Goal: Task Accomplishment & Management: Complete application form

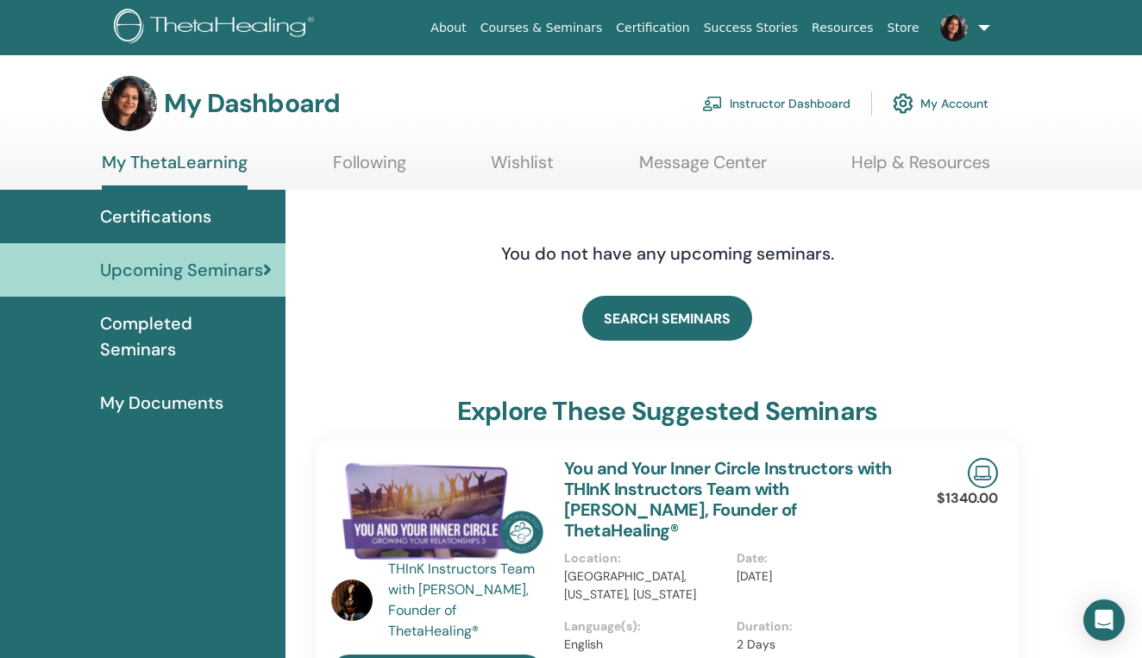
click at [767, 105] on link "Instructor Dashboard" at bounding box center [776, 104] width 148 height 38
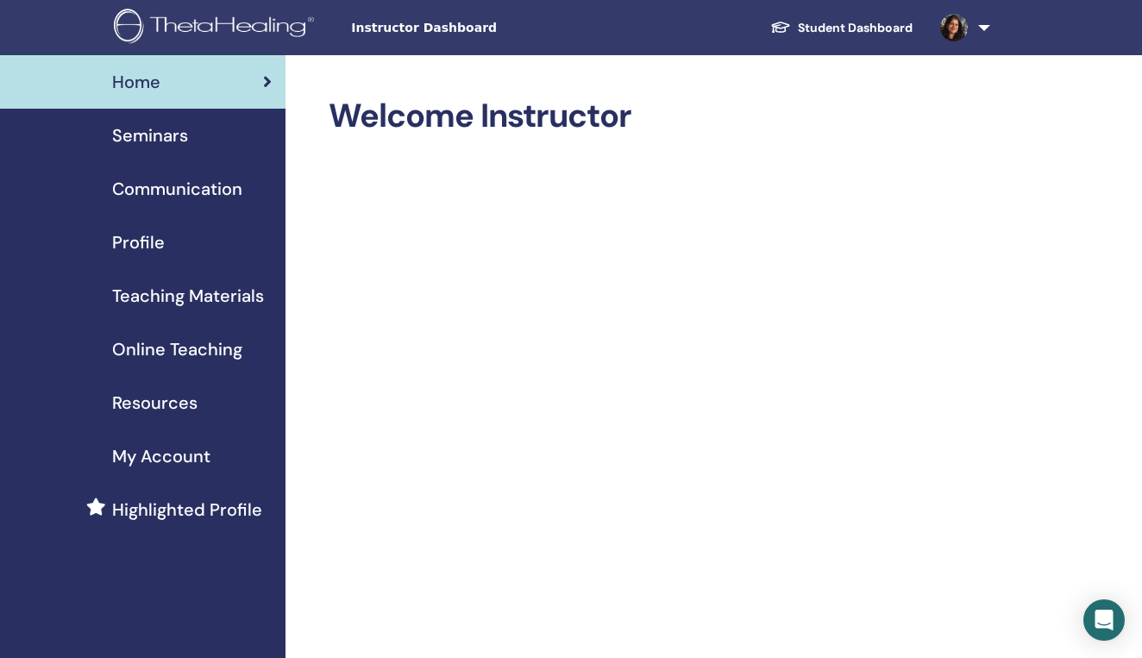
click at [169, 141] on span "Seminars" at bounding box center [150, 135] width 76 height 26
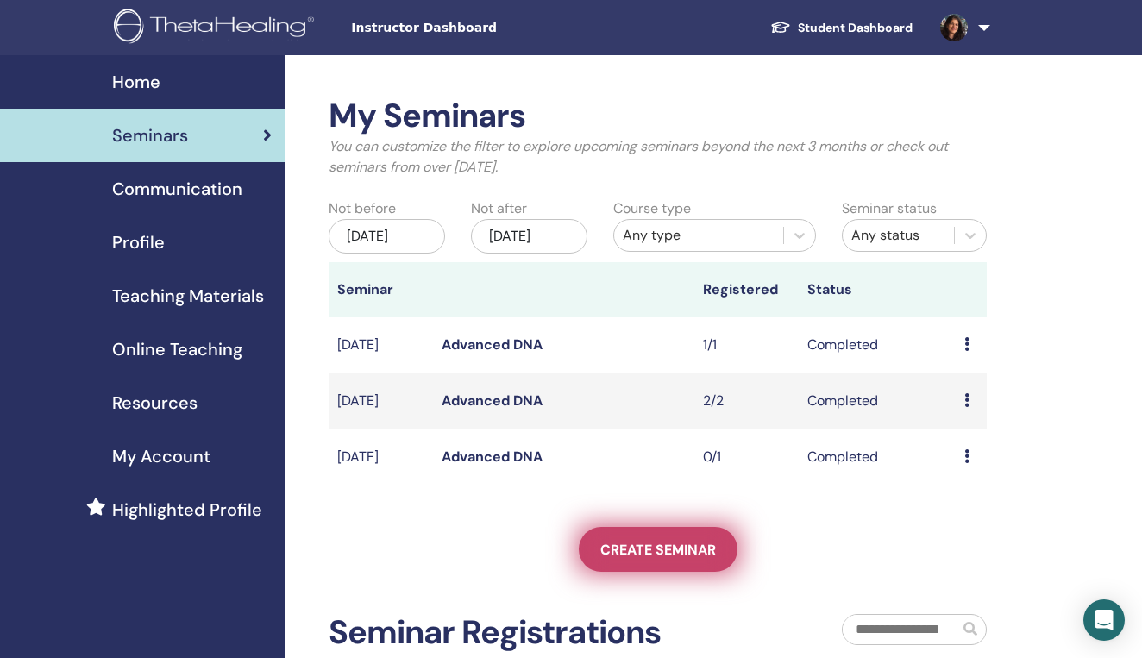
click at [685, 559] on span "Create seminar" at bounding box center [658, 550] width 116 height 18
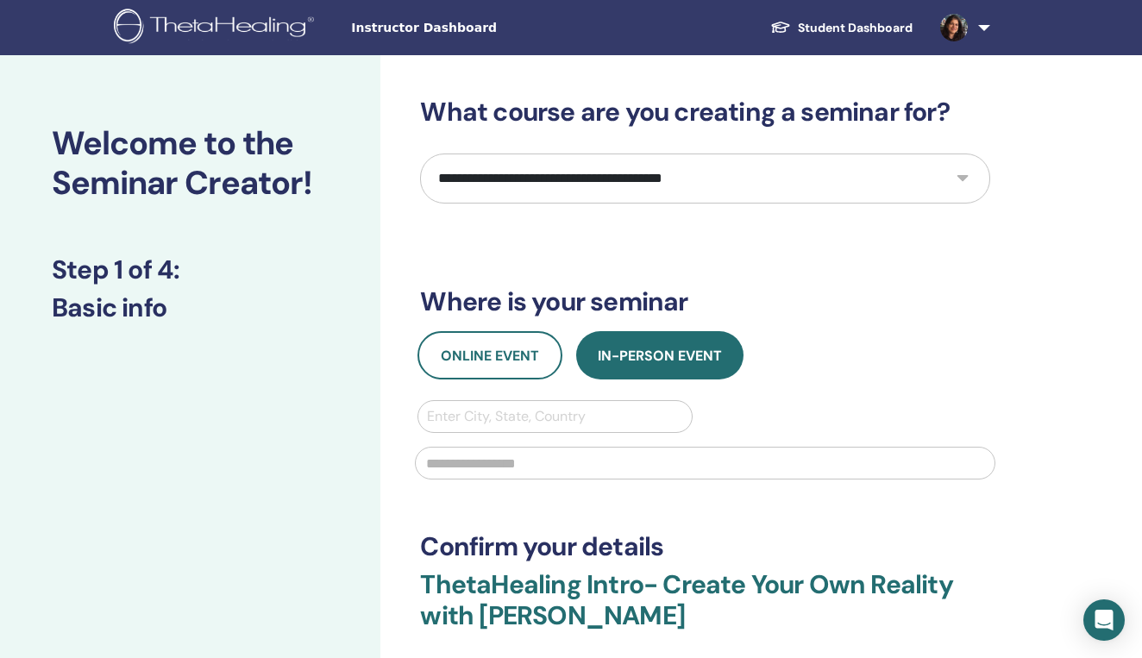
select select "****"
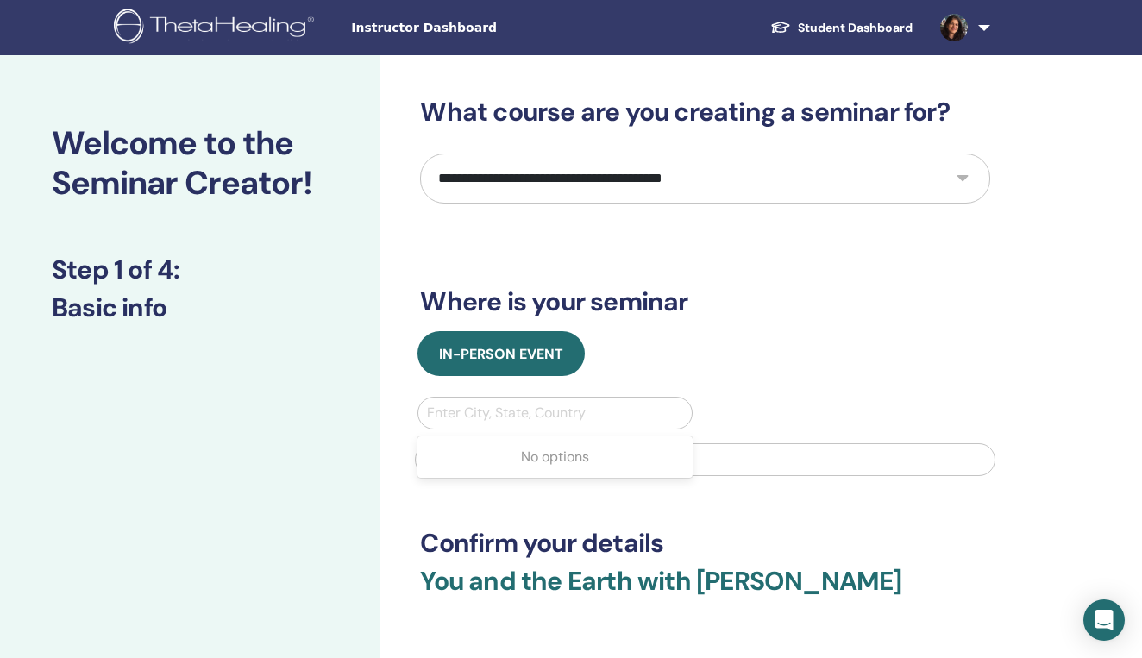
click at [526, 410] on div "Enter City, State, Country" at bounding box center [554, 413] width 255 height 21
type input "*********"
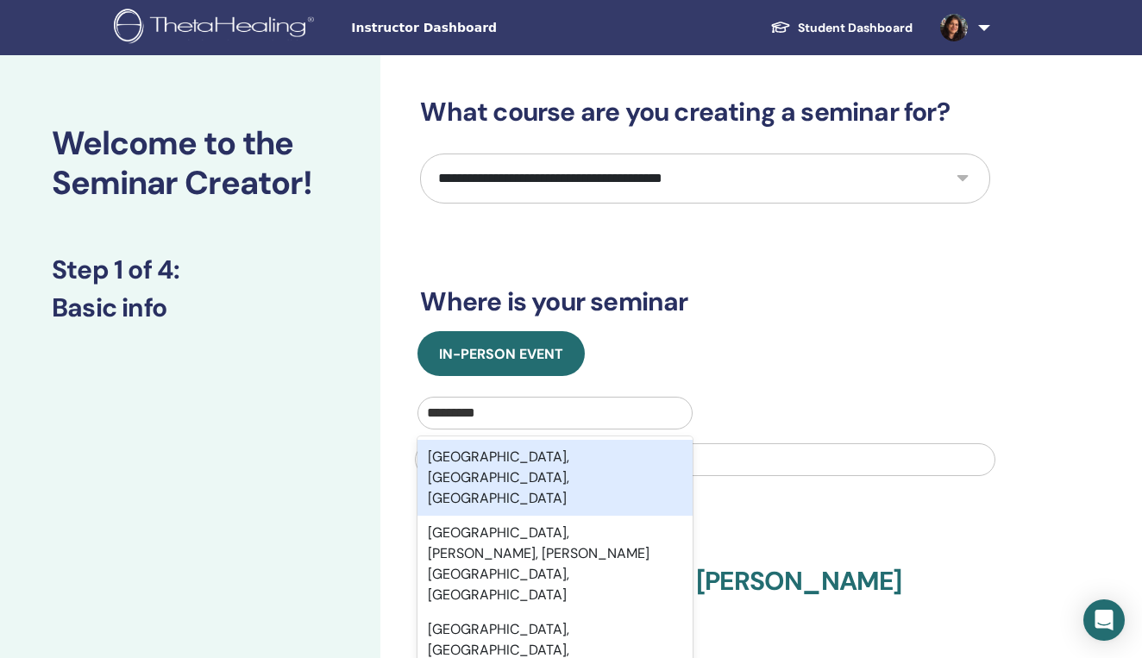
click at [595, 459] on div "New Delhi, Delhi, IND" at bounding box center [554, 478] width 274 height 76
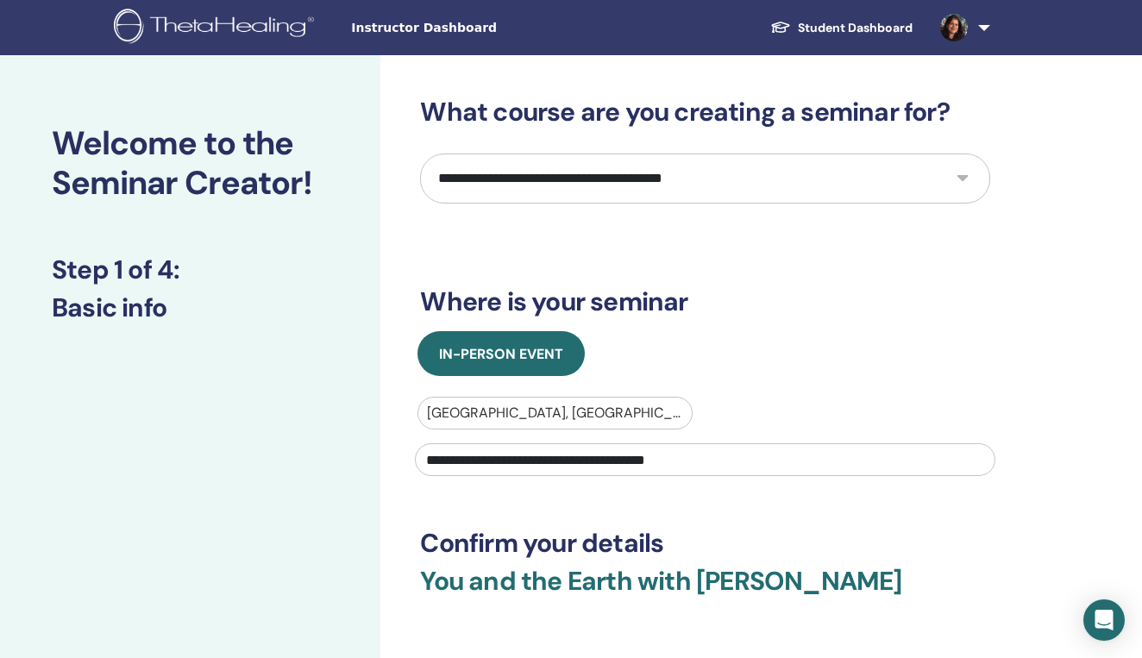
type input "**********"
click at [787, 529] on h3 "Confirm your details" at bounding box center [705, 543] width 570 height 31
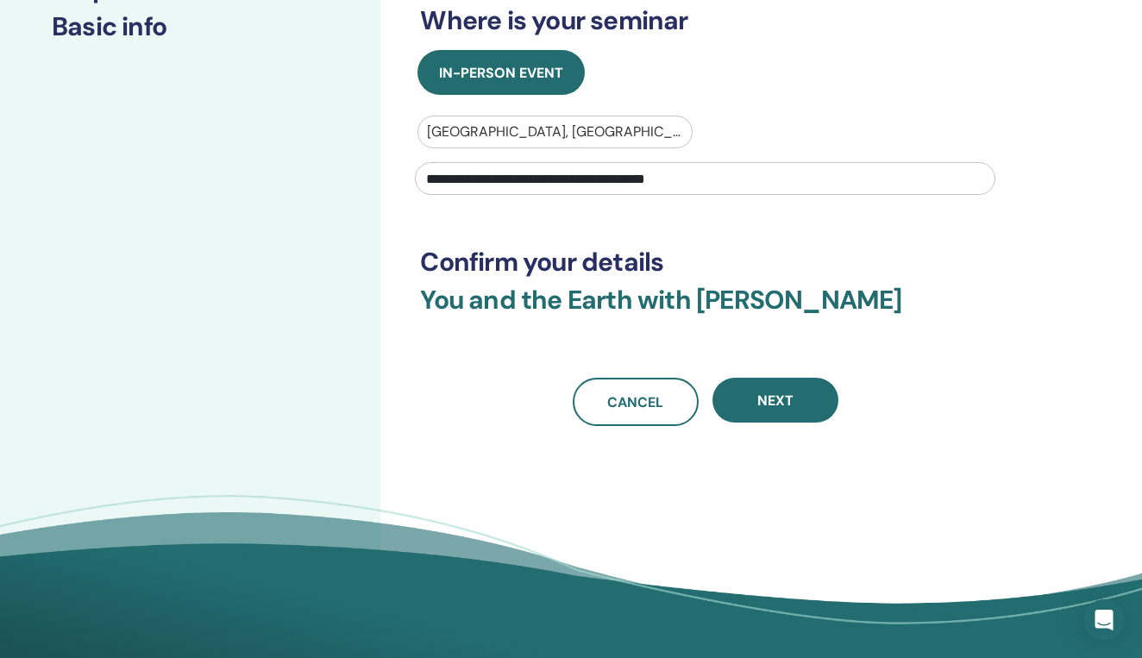
scroll to position [334, 0]
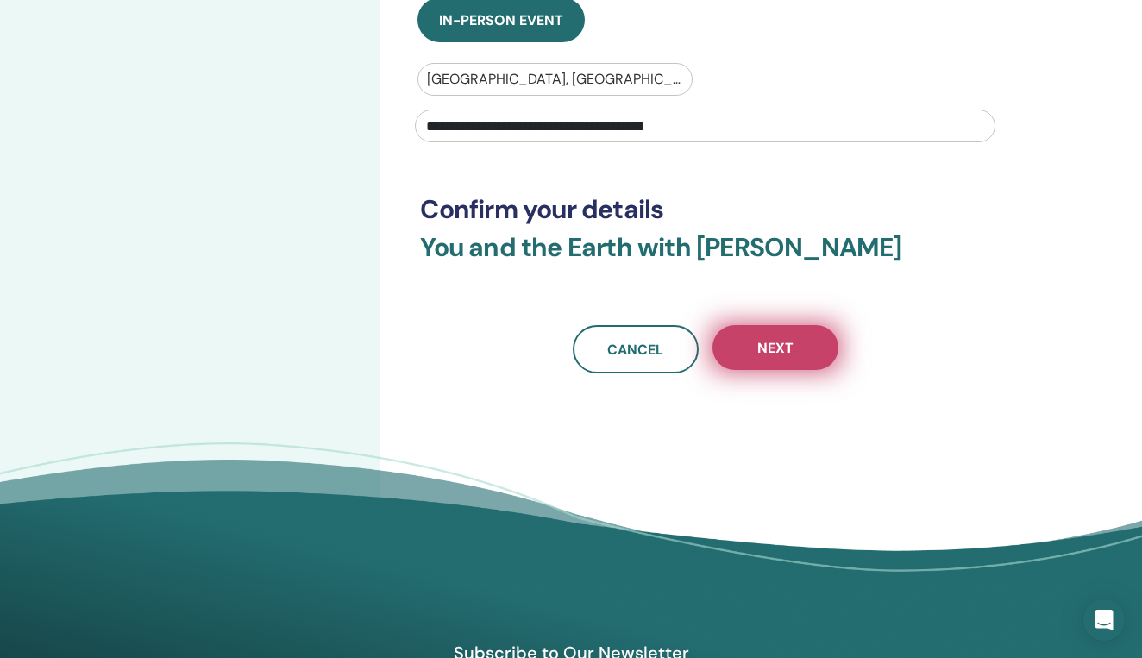
click at [770, 347] on span "Next" at bounding box center [775, 348] width 36 height 18
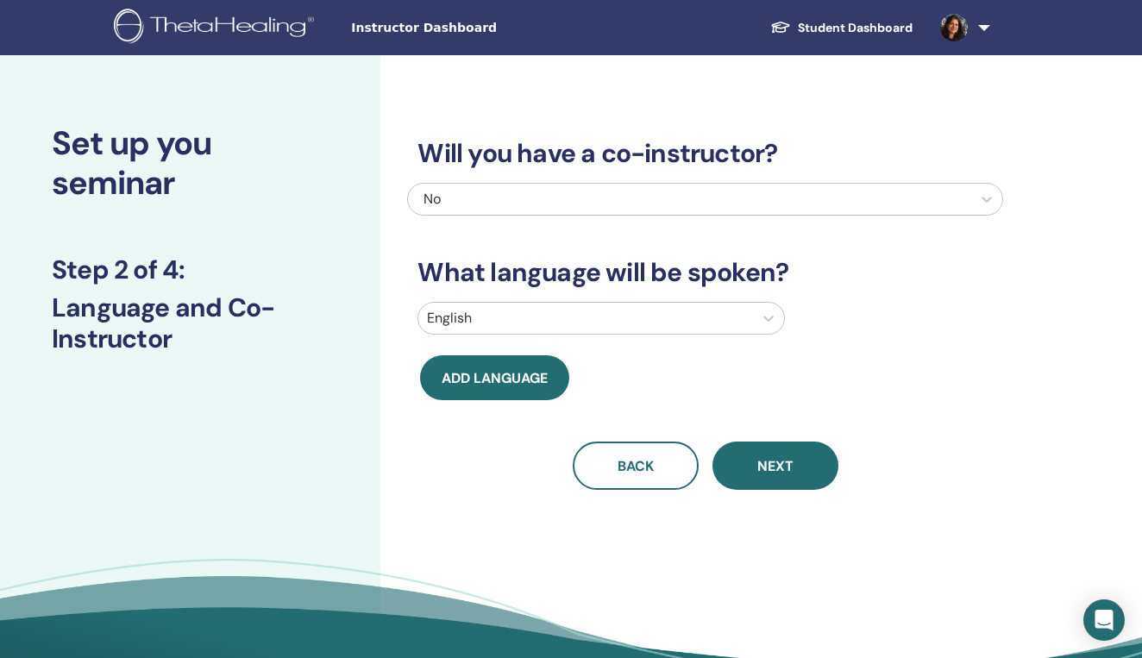
scroll to position [0, 0]
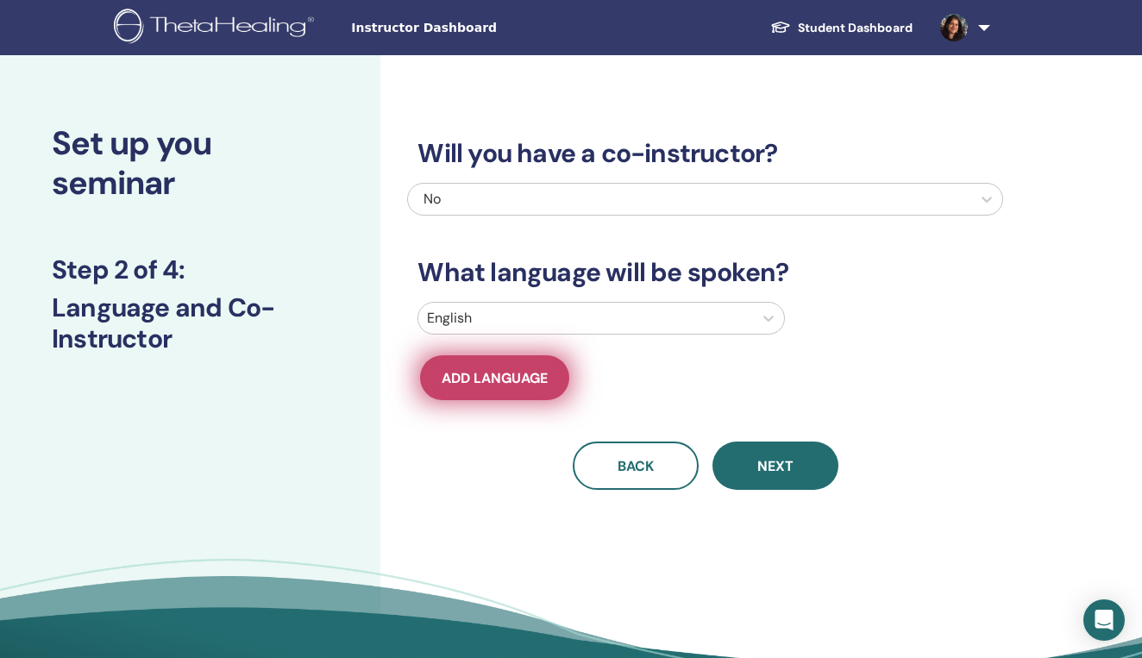
click at [519, 377] on span "Add language" at bounding box center [495, 378] width 106 height 18
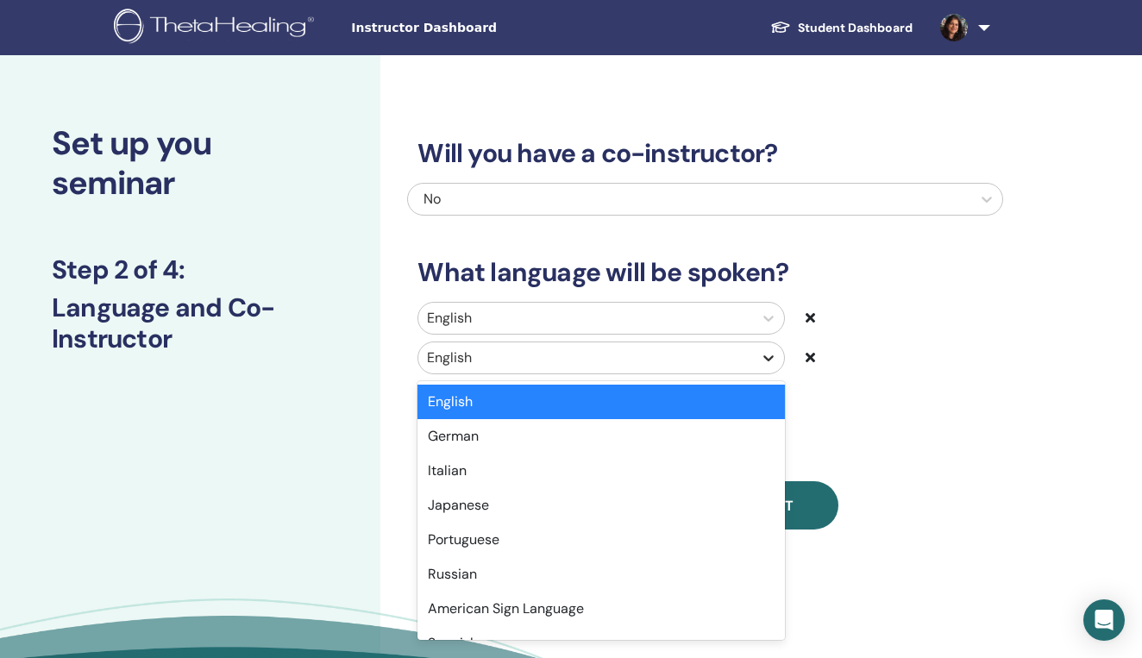
click at [762, 356] on icon at bounding box center [768, 357] width 17 height 17
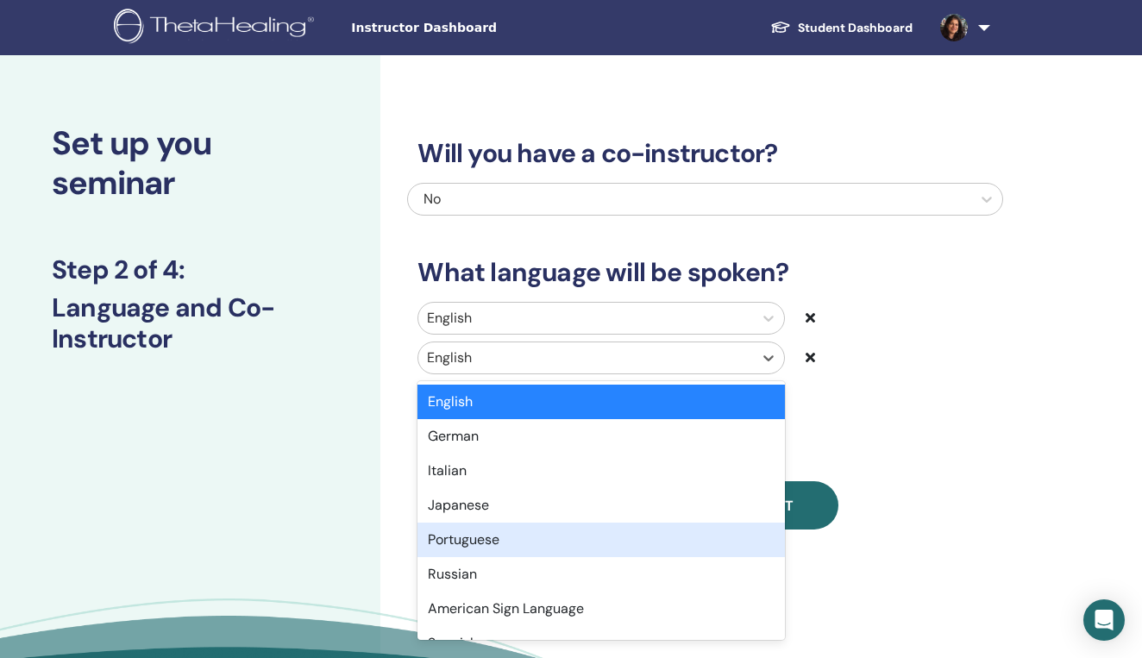
type input "*"
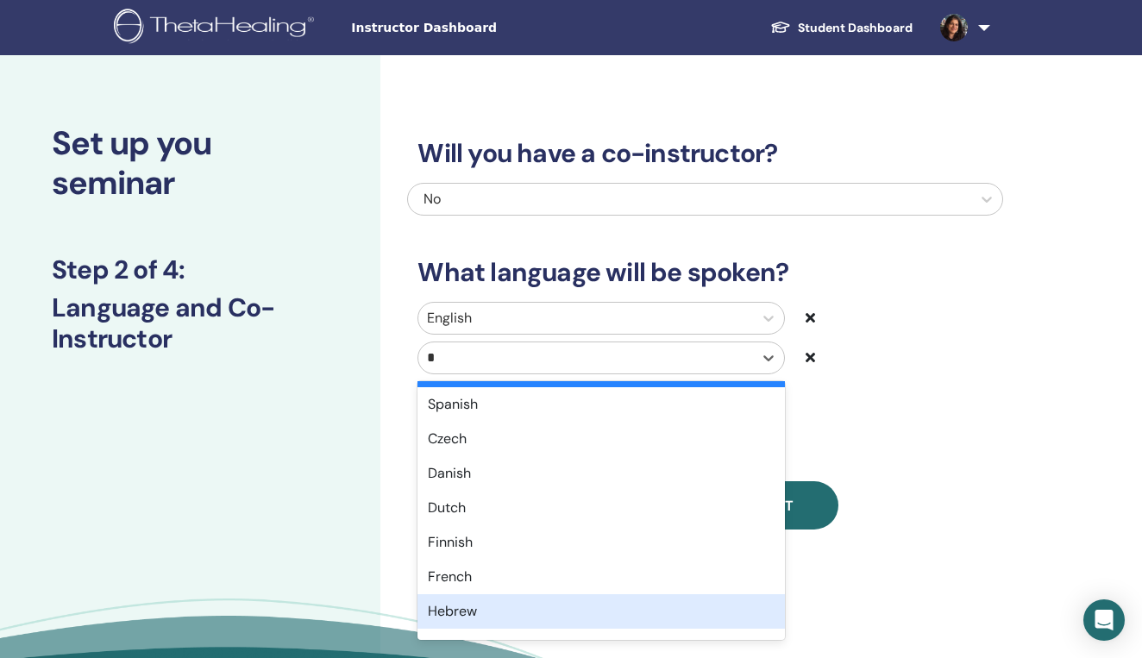
scroll to position [66, 0]
click at [461, 612] on div "Hindi" at bounding box center [600, 611] width 366 height 34
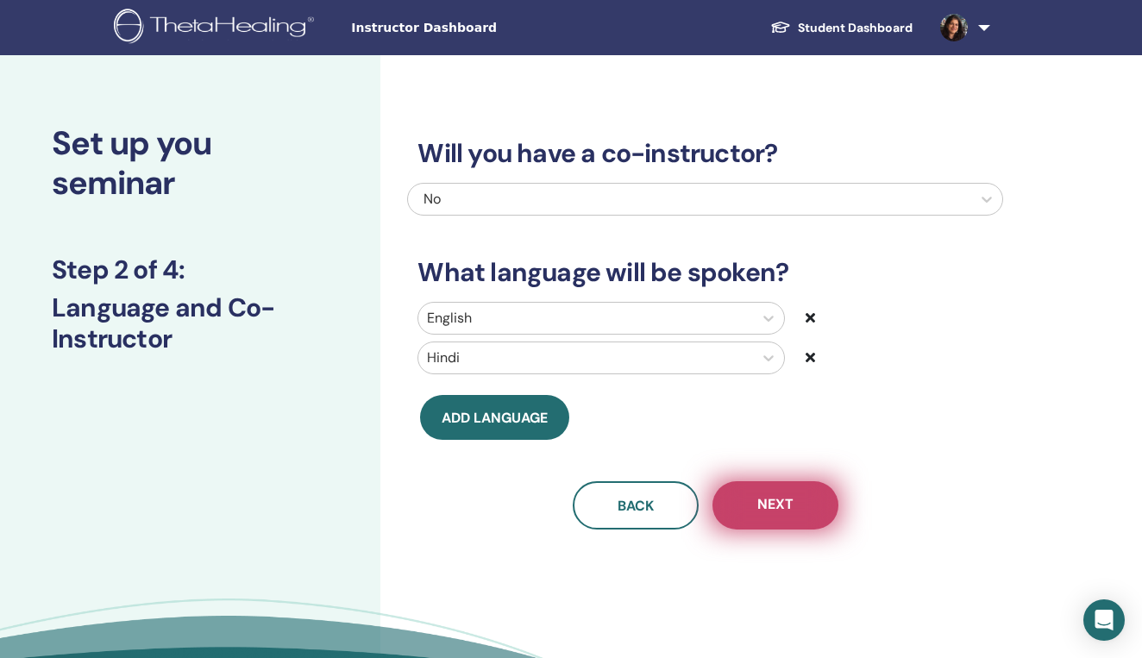
click at [803, 507] on button "Next" at bounding box center [775, 505] width 126 height 48
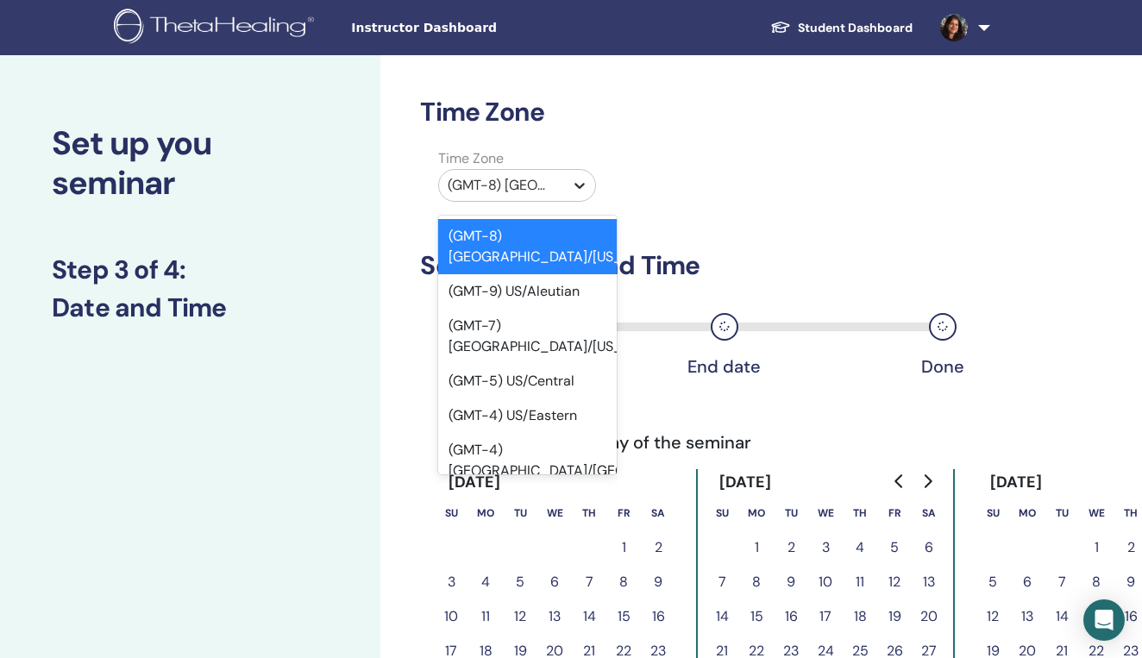
click at [573, 182] on icon at bounding box center [579, 185] width 17 height 17
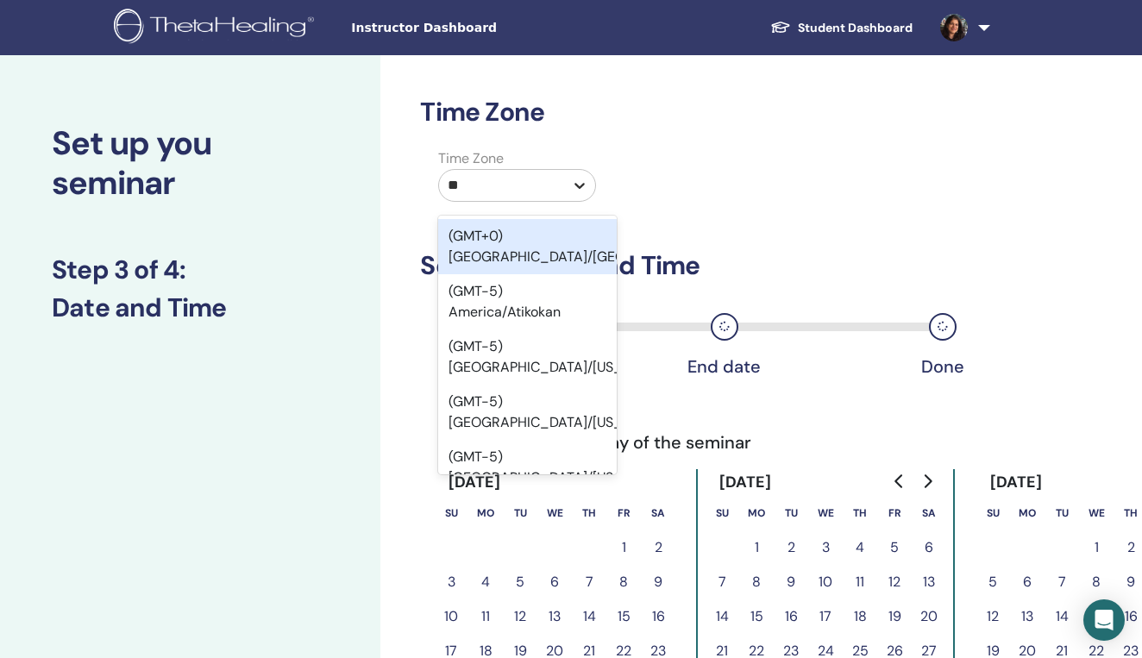
type input "***"
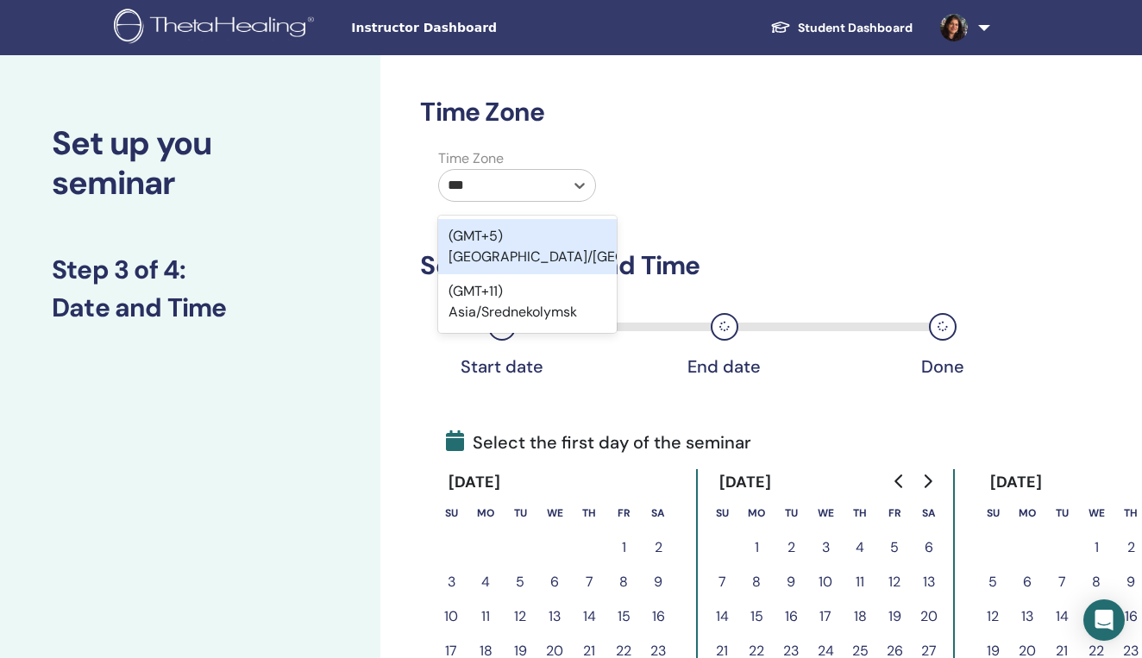
click at [519, 233] on div "(GMT+5) [GEOGRAPHIC_DATA]/[GEOGRAPHIC_DATA]" at bounding box center [527, 246] width 178 height 55
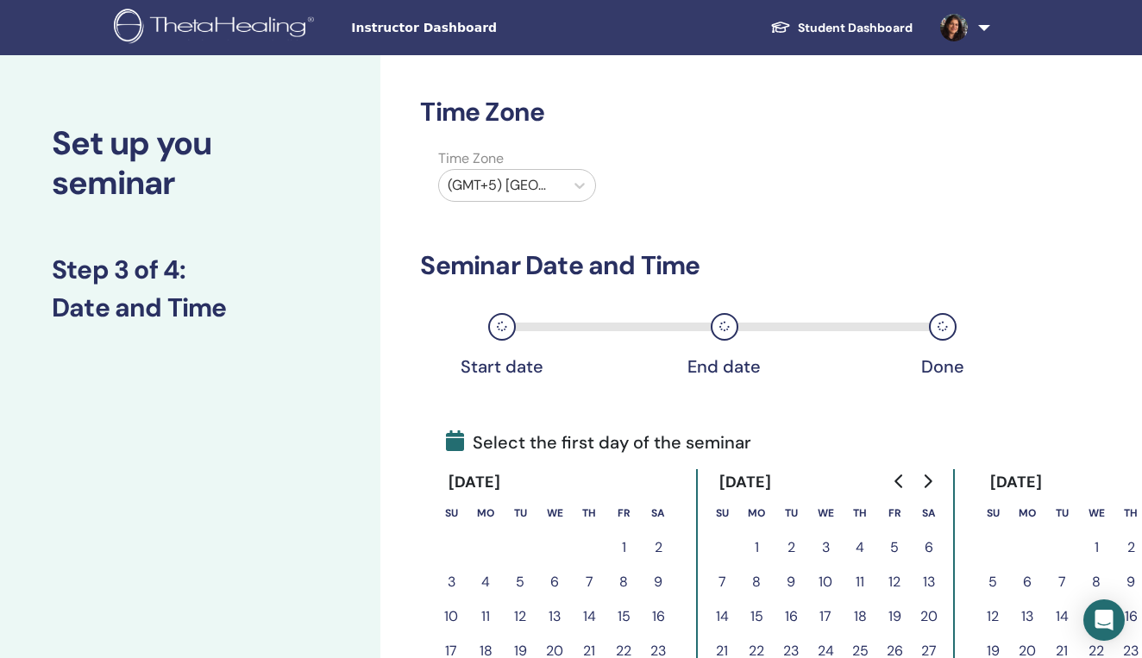
click at [818, 201] on div "Time Zone (GMT+5) Asia/Kolkata" at bounding box center [705, 178] width 596 height 60
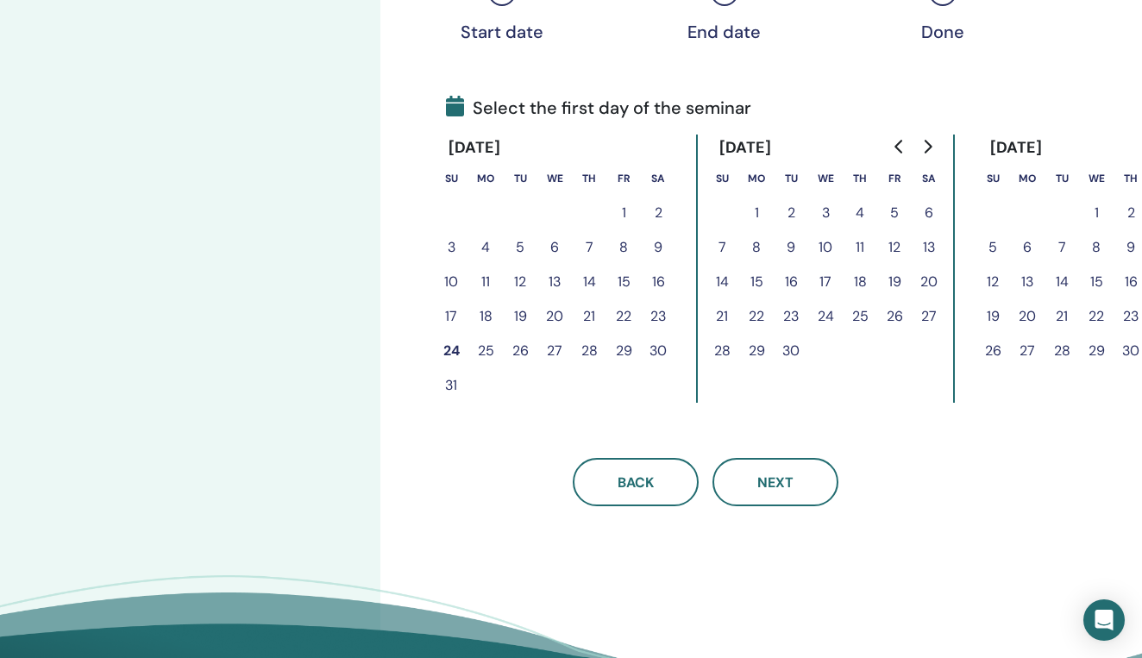
scroll to position [337, 0]
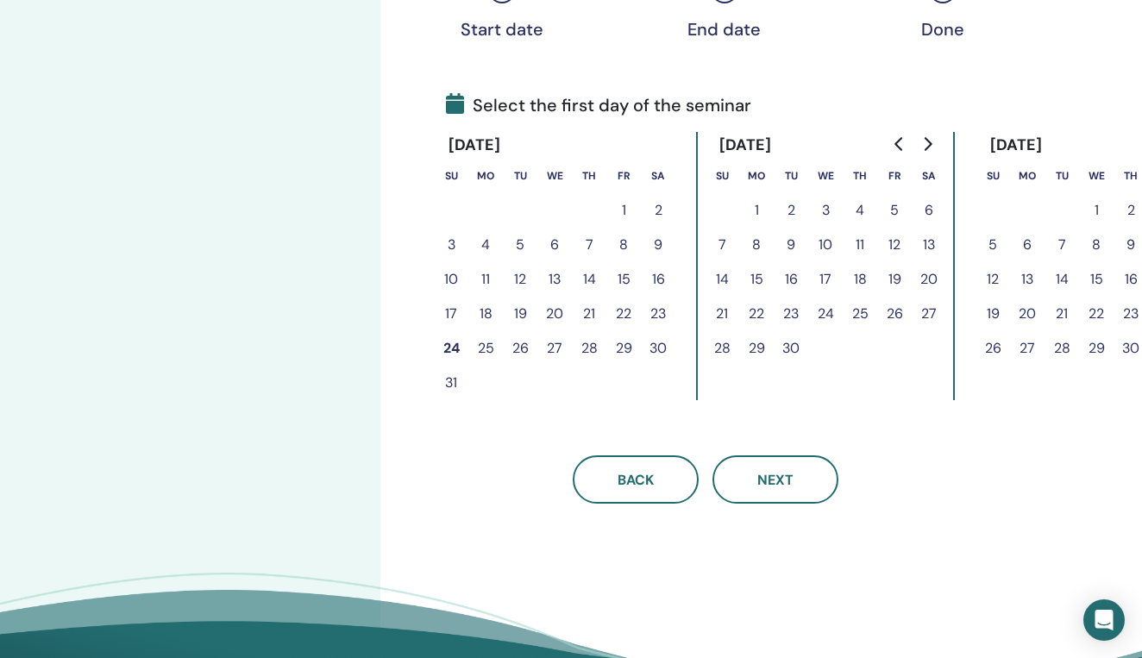
click at [485, 348] on button "25" at bounding box center [485, 348] width 34 height 34
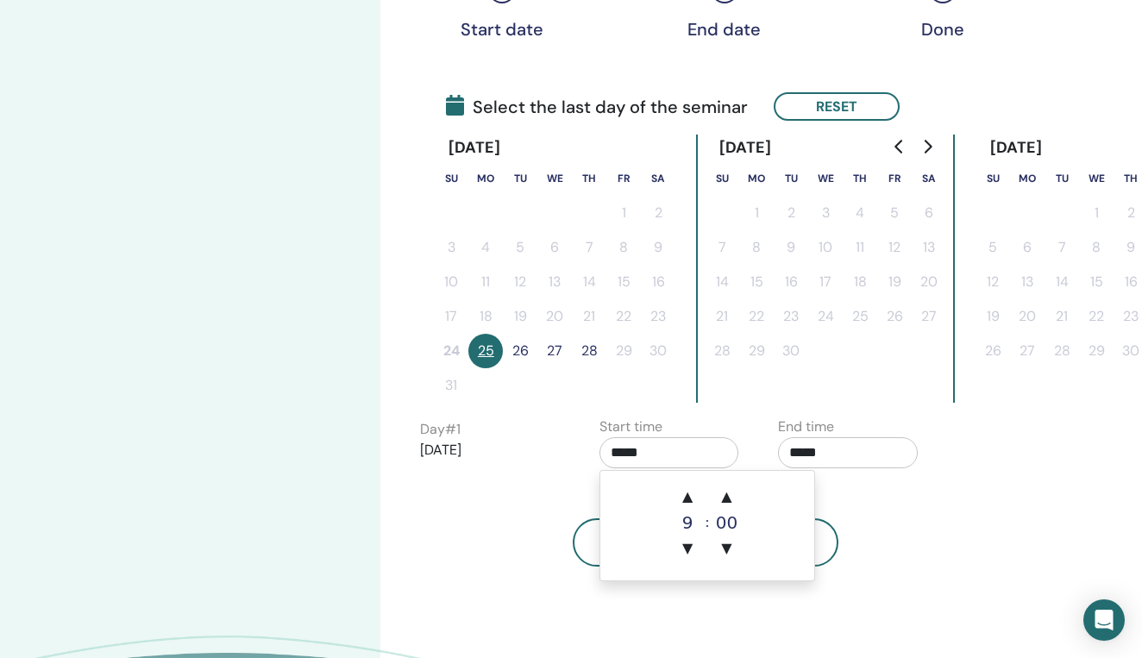
click at [702, 455] on input "*****" at bounding box center [669, 452] width 140 height 31
click at [691, 491] on span "▲" at bounding box center [687, 496] width 34 height 34
click at [727, 548] on span "▼" at bounding box center [727, 548] width 34 height 34
click at [687, 498] on span "▲" at bounding box center [687, 496] width 34 height 34
click at [727, 550] on span "▼" at bounding box center [727, 548] width 34 height 34
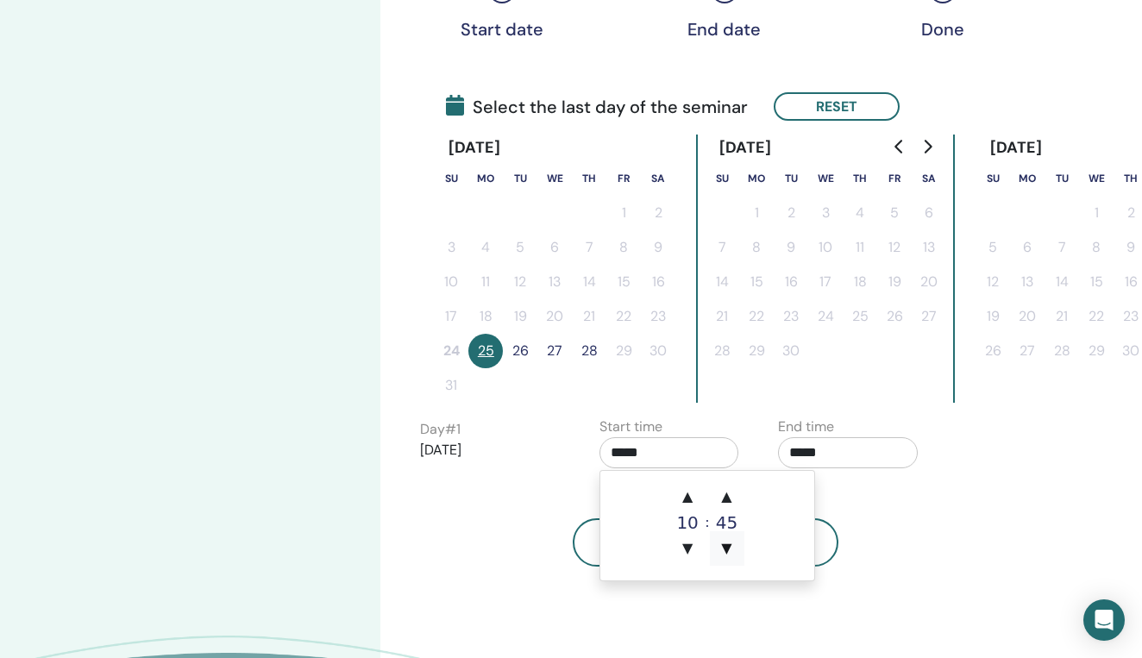
click at [727, 550] on span "▼" at bounding box center [727, 548] width 34 height 34
type input "*****"
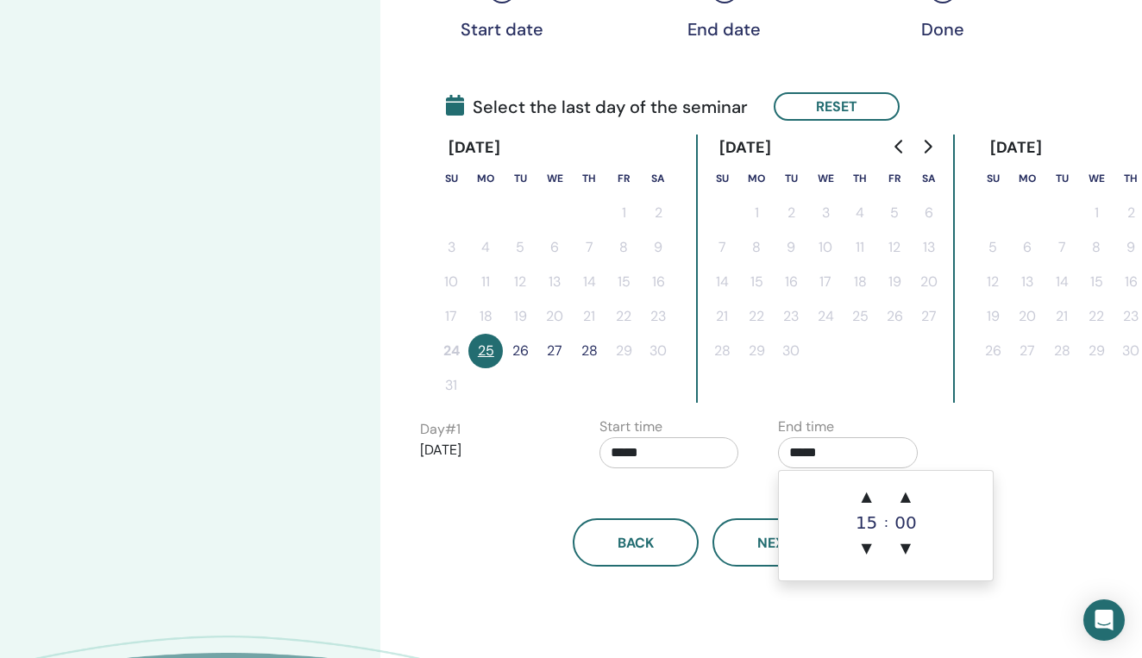
click at [852, 454] on input "*****" at bounding box center [848, 452] width 140 height 31
click at [869, 546] on span "▼" at bounding box center [866, 548] width 34 height 34
click at [909, 494] on span "▲" at bounding box center [905, 496] width 34 height 34
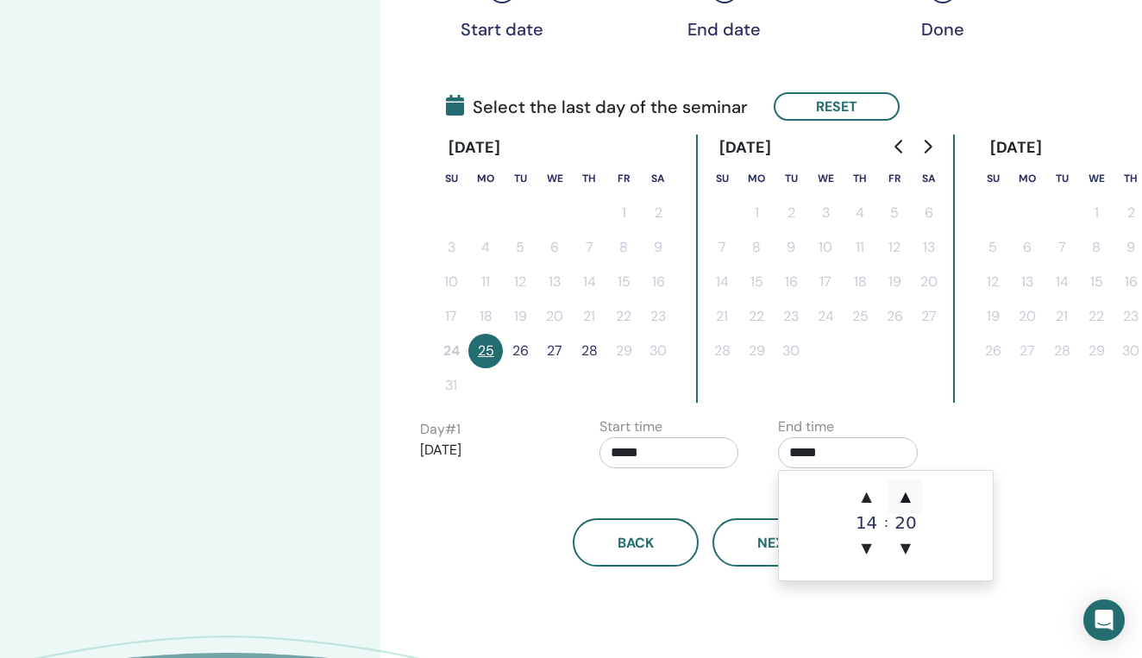
click at [909, 494] on span "▲" at bounding box center [905, 496] width 34 height 34
type input "*****"
click at [972, 434] on div "Day # 1 2025/08/25 Start time ***** End time *****" at bounding box center [765, 447] width 716 height 60
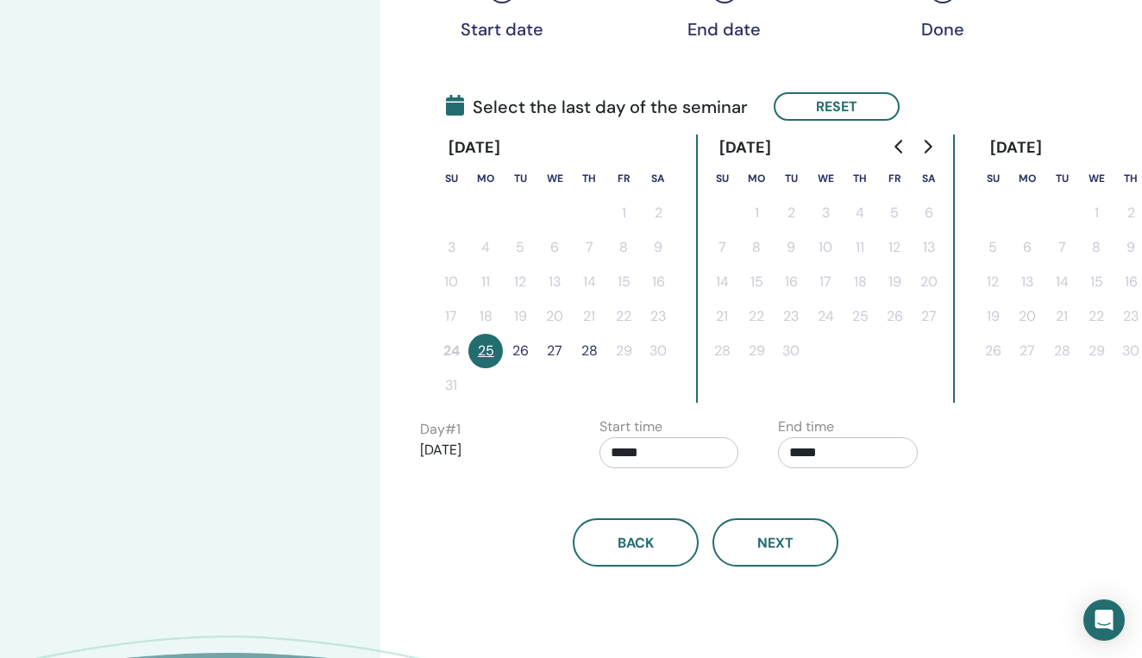
click at [556, 350] on button "27" at bounding box center [554, 351] width 34 height 34
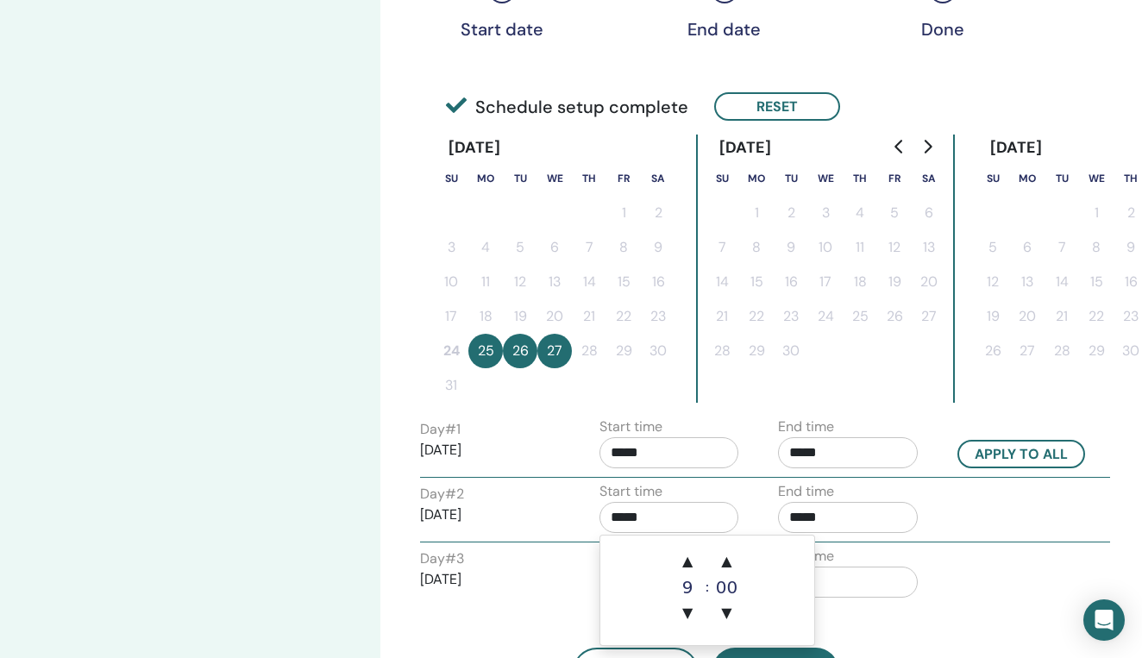
click at [719, 518] on input "*****" at bounding box center [669, 517] width 140 height 31
click at [690, 562] on span "▲" at bounding box center [687, 561] width 34 height 34
click at [730, 613] on span "▼" at bounding box center [727, 613] width 34 height 34
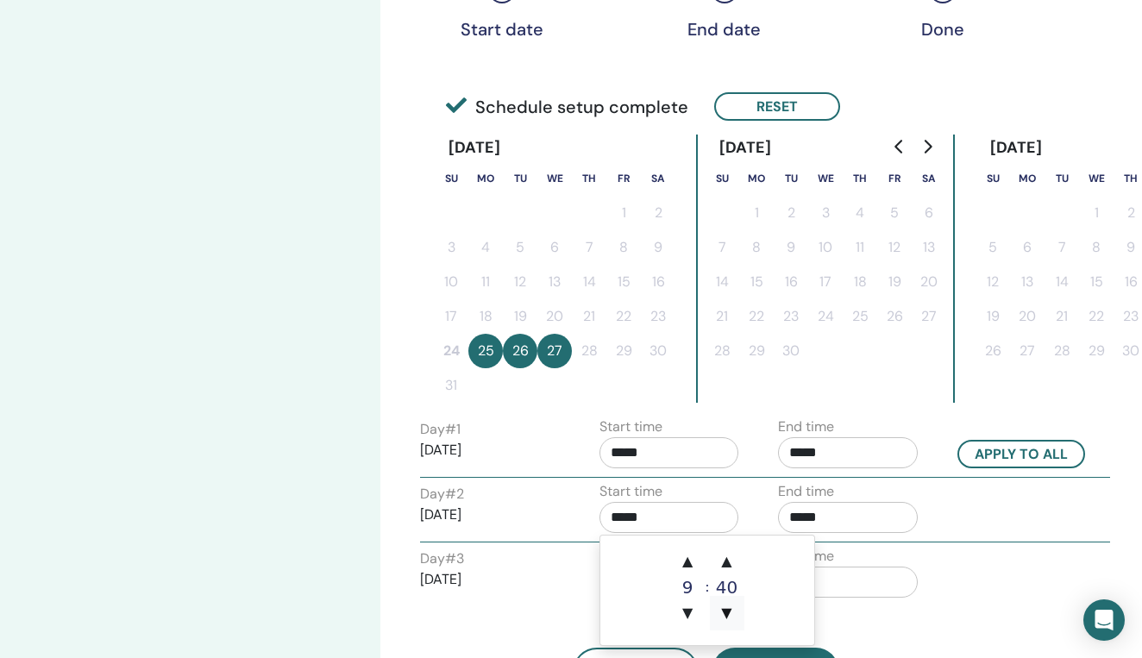
click at [730, 613] on span "▼" at bounding box center [727, 613] width 34 height 34
click at [692, 567] on span "▲" at bounding box center [687, 561] width 34 height 34
type input "*****"
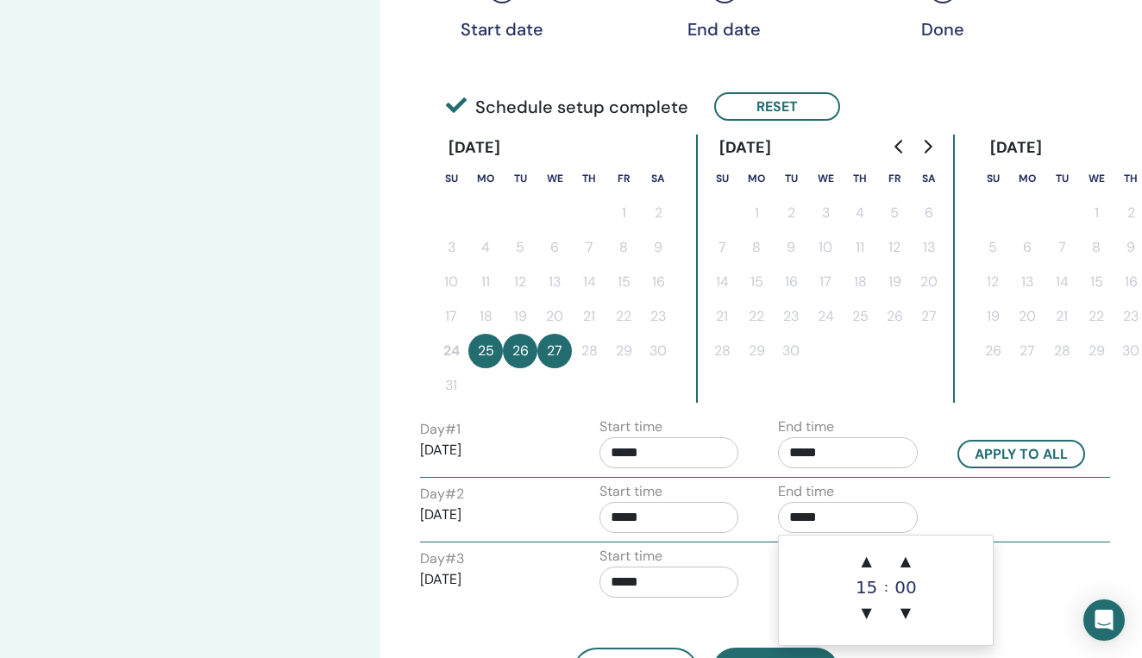
click at [867, 517] on input "*****" at bounding box center [848, 517] width 140 height 31
click at [867, 611] on span "▼" at bounding box center [866, 613] width 34 height 34
click at [905, 564] on span "▲" at bounding box center [905, 561] width 34 height 34
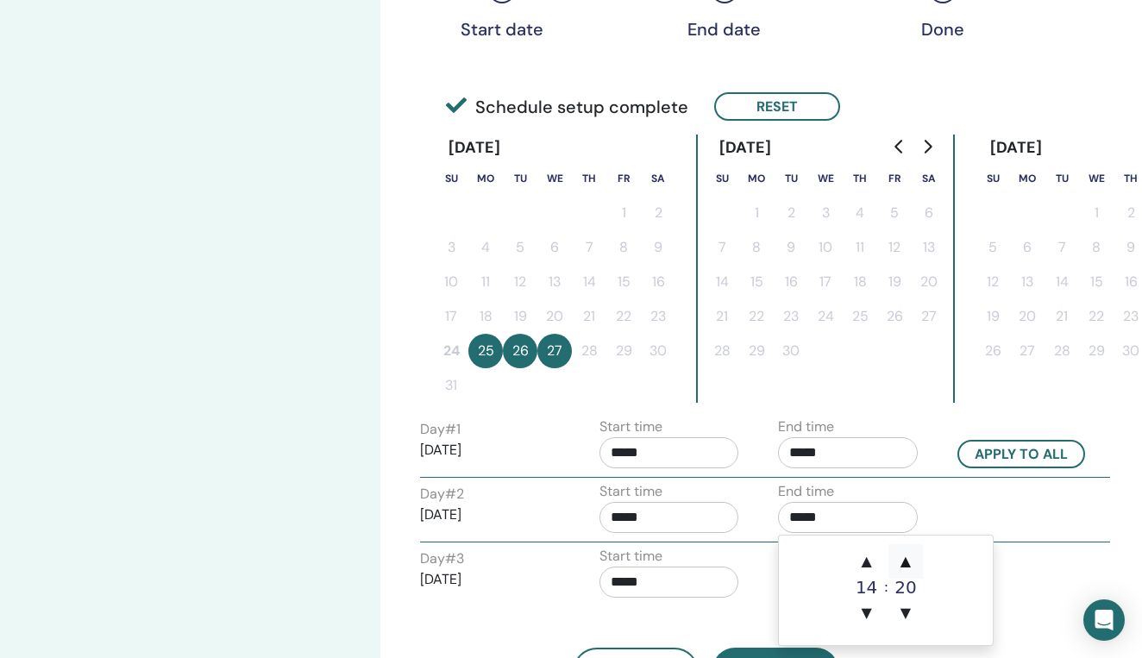
click at [905, 564] on span "▲" at bounding box center [905, 561] width 34 height 34
type input "*****"
click at [1018, 565] on div "Day # 3 2025/08/27 Start time ***** End time *****" at bounding box center [765, 576] width 716 height 60
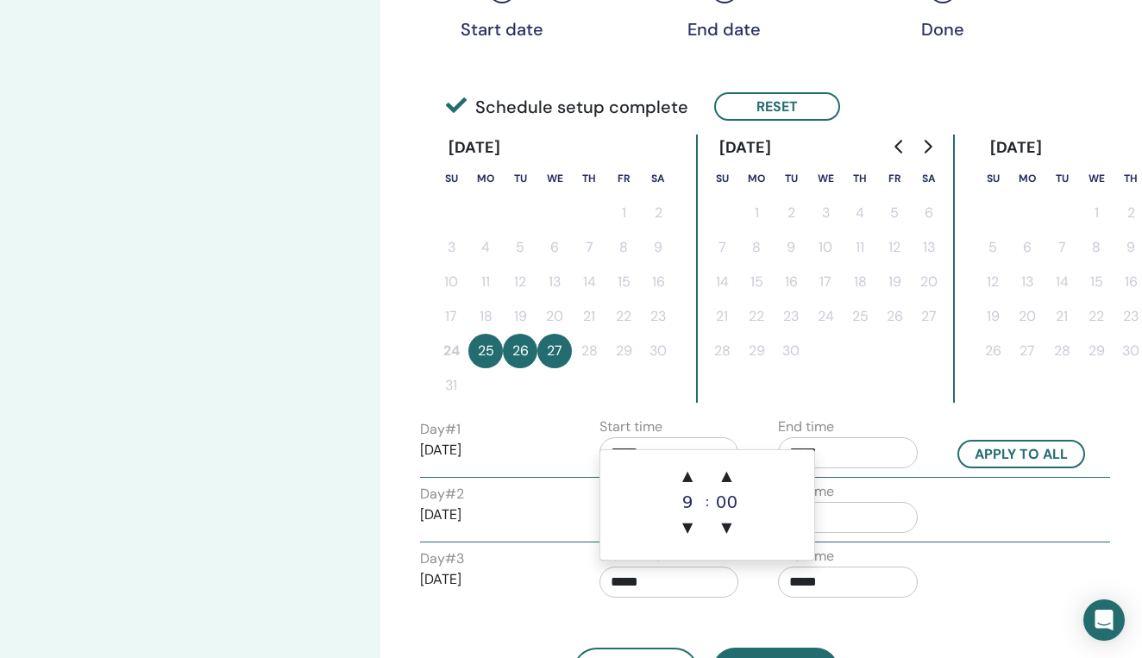
click at [680, 584] on input "*****" at bounding box center [669, 582] width 140 height 31
click at [685, 523] on span "▼" at bounding box center [687, 527] width 34 height 34
click at [688, 476] on span "▲" at bounding box center [687, 476] width 34 height 34
click at [728, 530] on span "▼" at bounding box center [727, 527] width 34 height 34
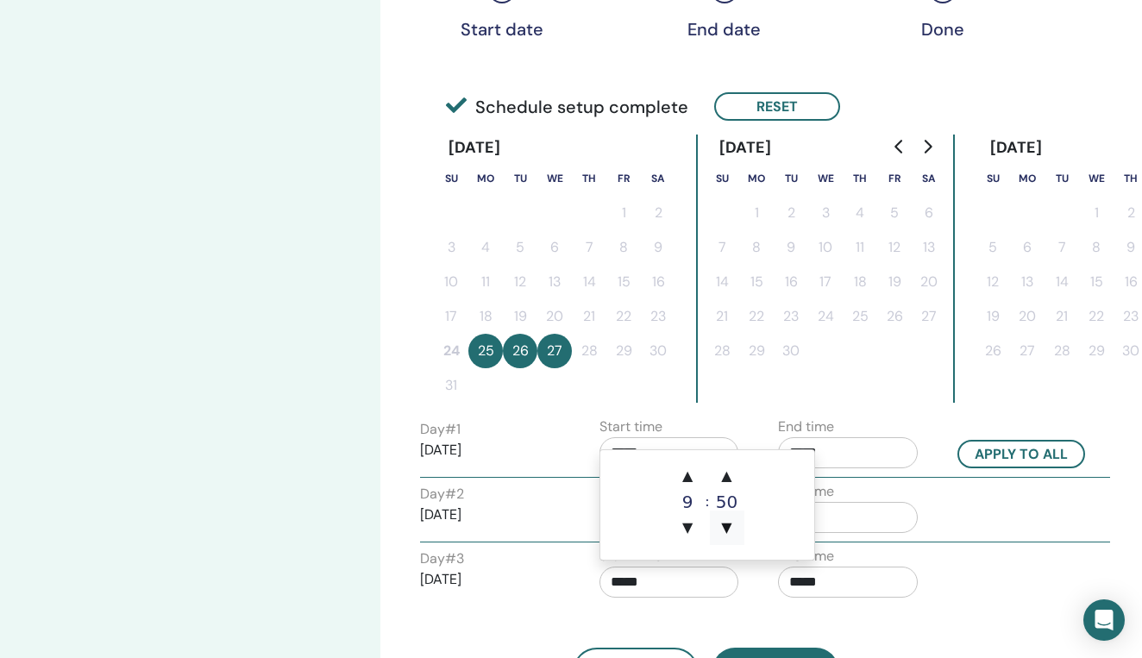
click at [728, 530] on span "▼" at bounding box center [727, 527] width 34 height 34
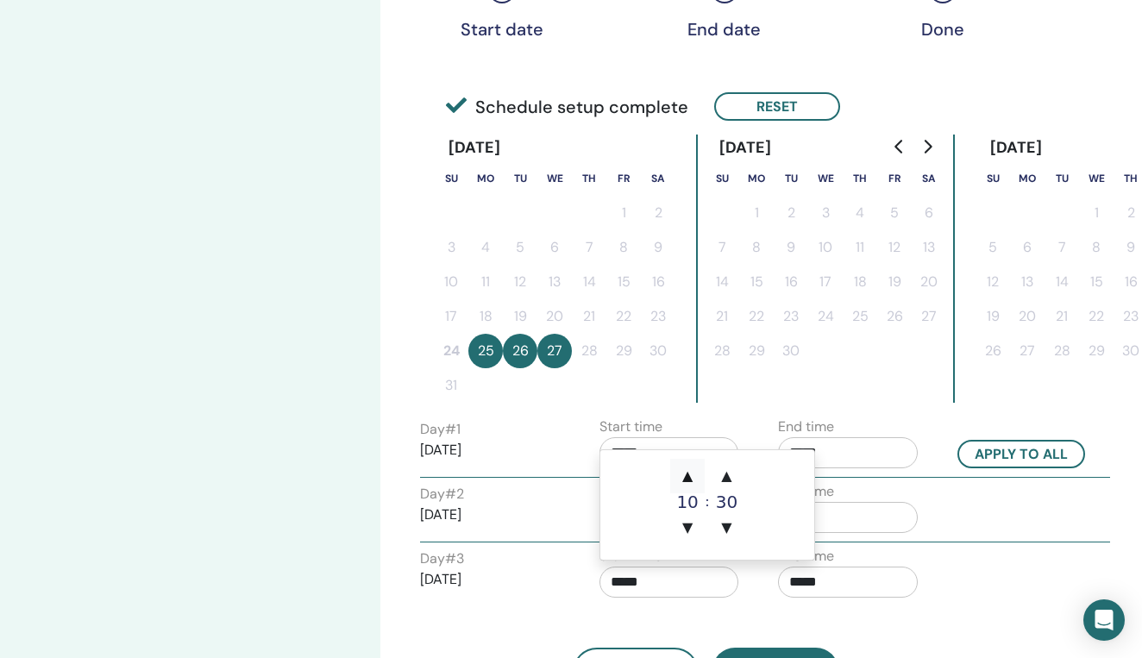
click at [689, 479] on span "▲" at bounding box center [687, 476] width 34 height 34
type input "*****"
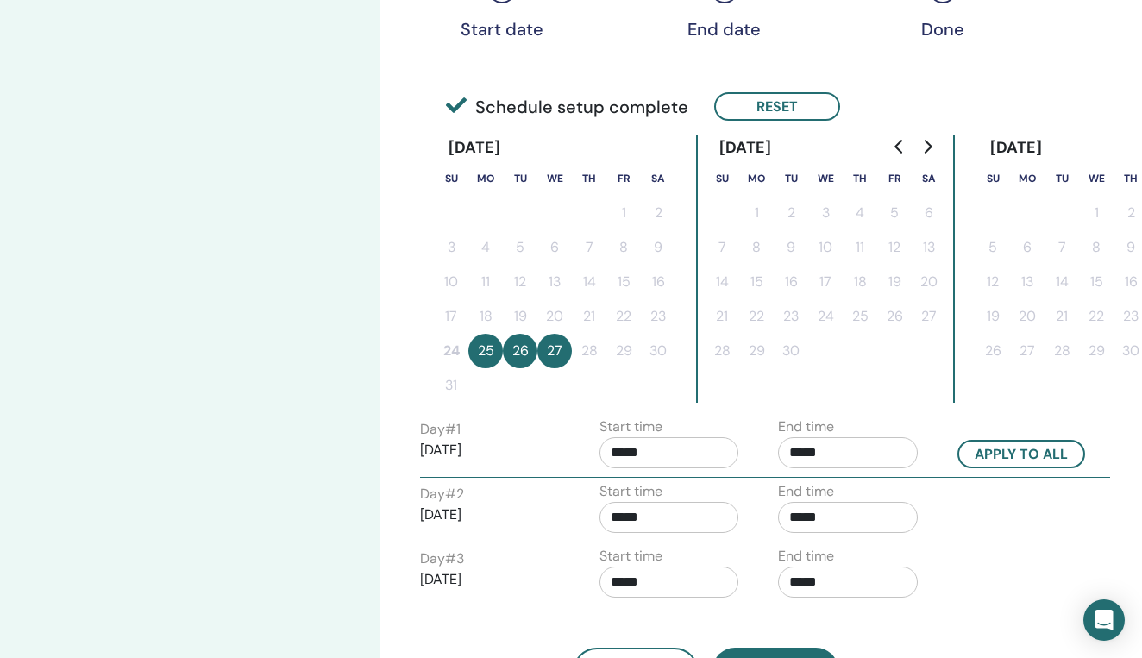
click at [872, 548] on div "End time *****" at bounding box center [848, 576] width 140 height 60
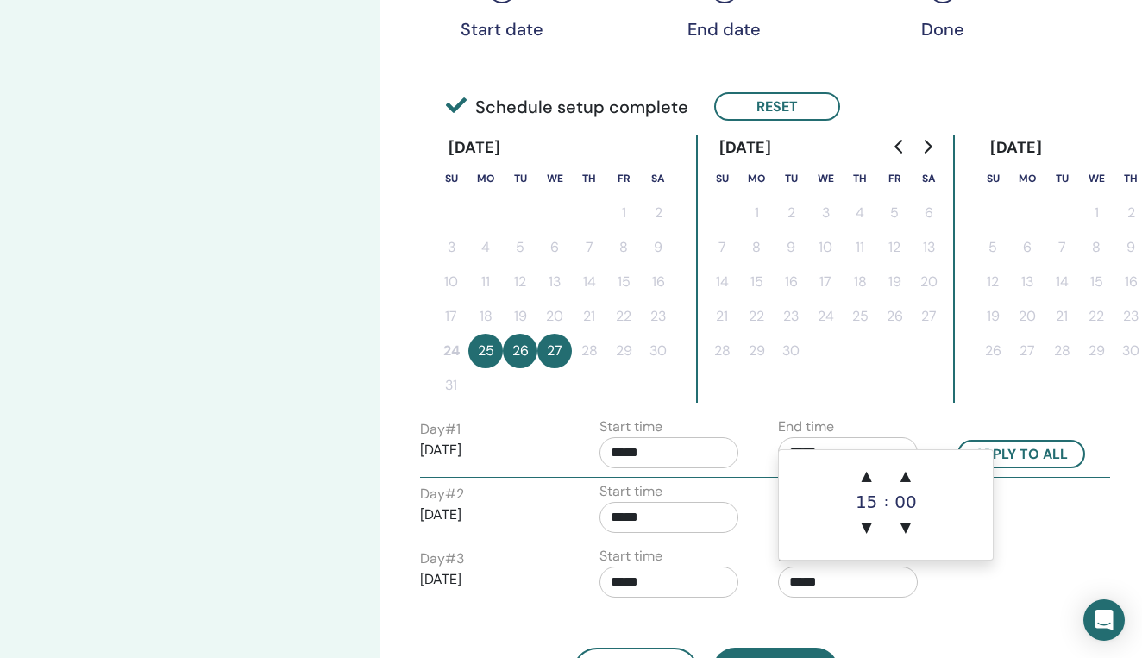
click at [865, 582] on input "*****" at bounding box center [848, 582] width 140 height 31
click at [868, 477] on span "▲" at bounding box center [866, 476] width 34 height 34
click at [865, 525] on span "▼" at bounding box center [866, 527] width 34 height 34
click at [905, 477] on span "▲" at bounding box center [905, 476] width 34 height 34
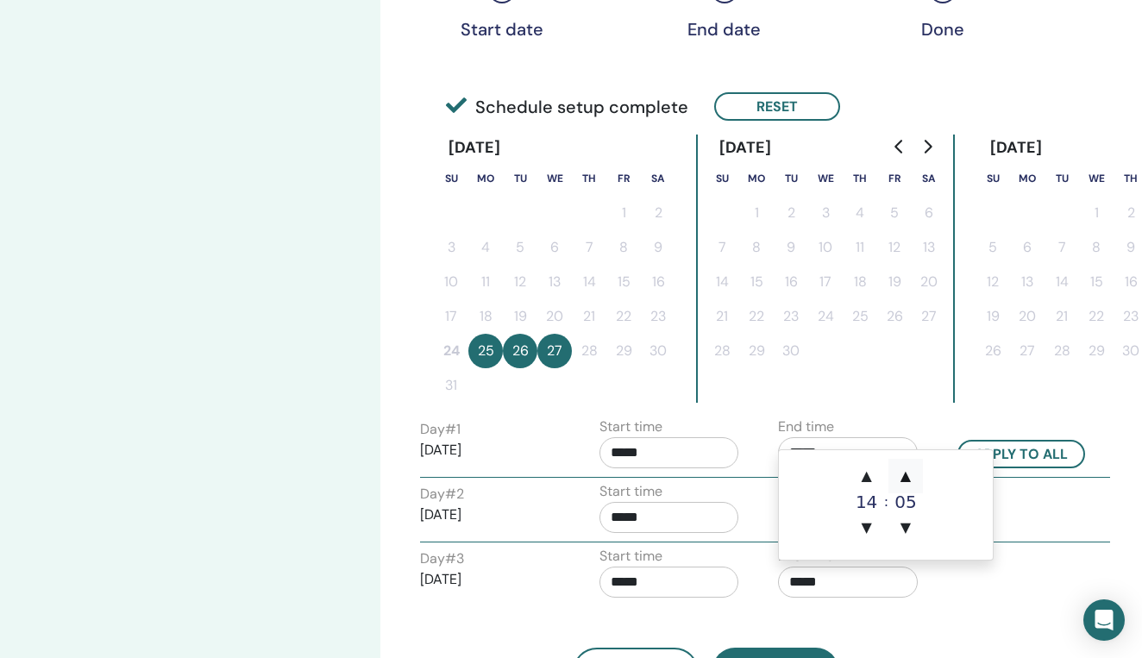
click at [905, 477] on span "▲" at bounding box center [905, 476] width 34 height 34
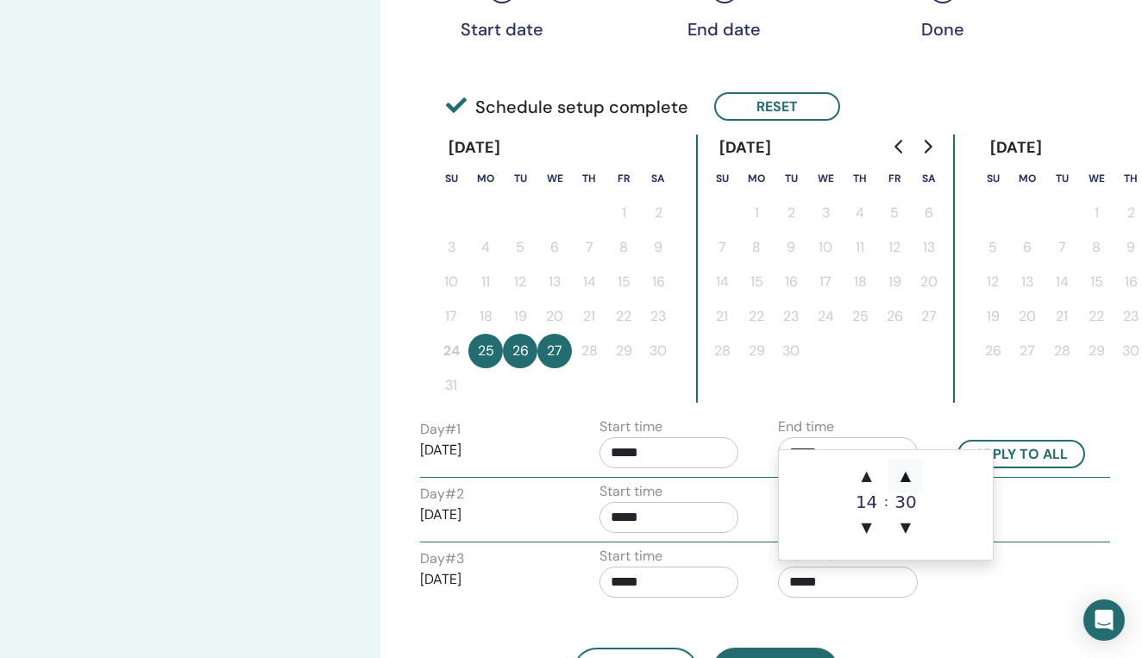
type input "*****"
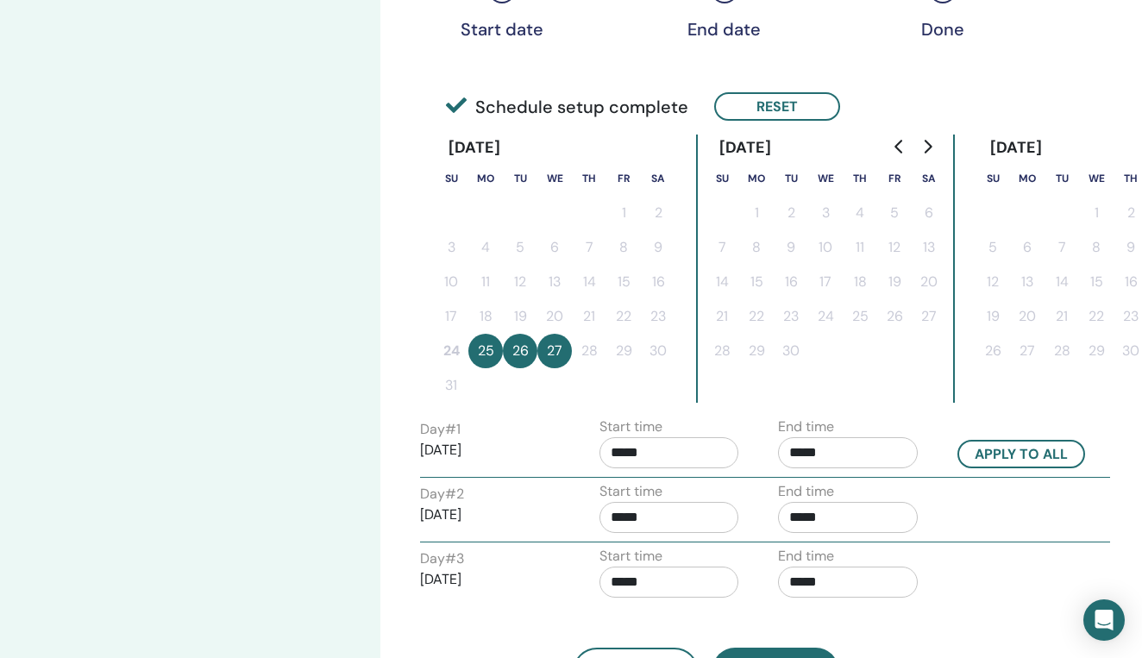
click at [962, 573] on div "Day # 3 2025/08/27 Start time ***** End time *****" at bounding box center [765, 576] width 716 height 60
click at [1010, 602] on div "Day # 3 2025/08/27 Start time ***** End time *****" at bounding box center [765, 576] width 716 height 60
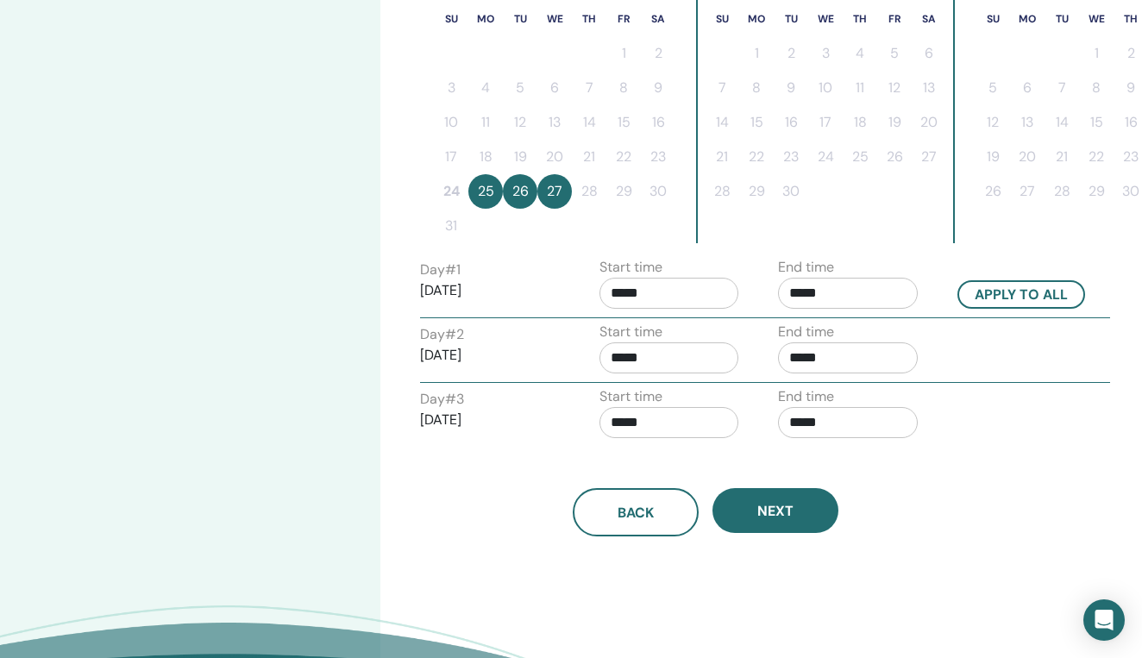
scroll to position [505, 0]
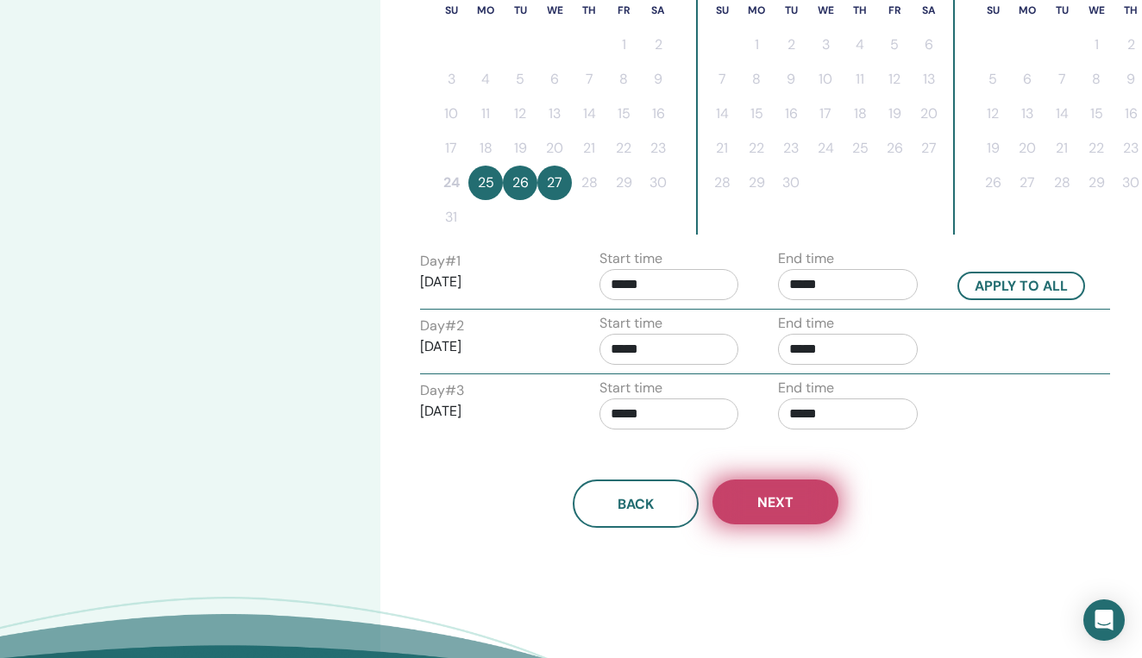
click at [782, 505] on span "Next" at bounding box center [775, 502] width 36 height 18
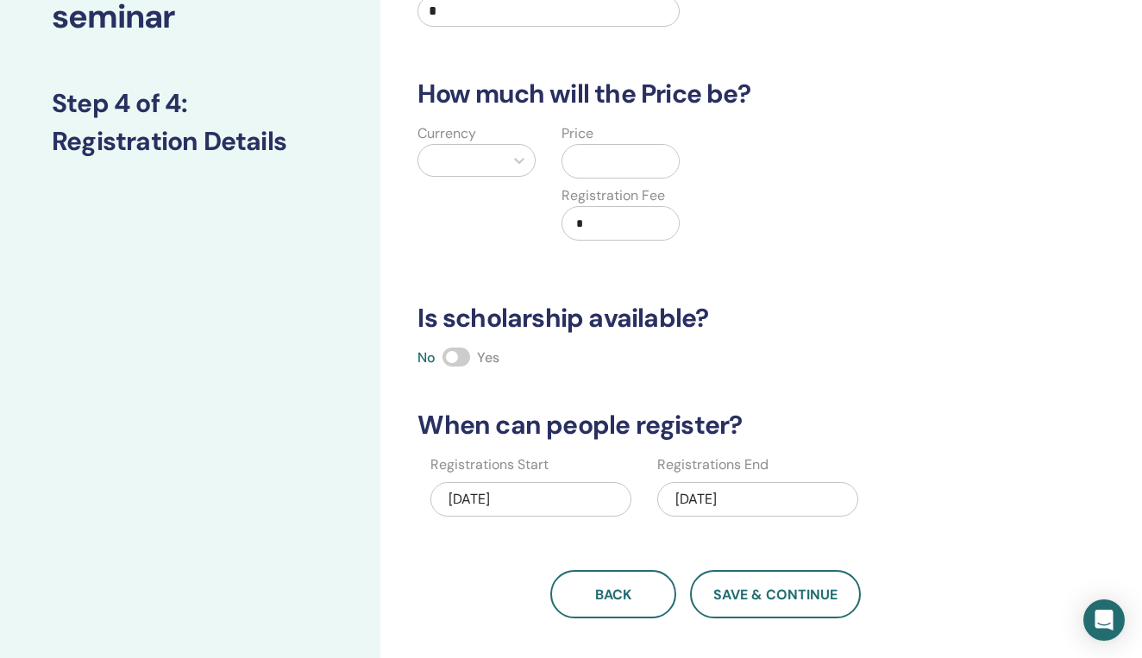
scroll to position [166, 0]
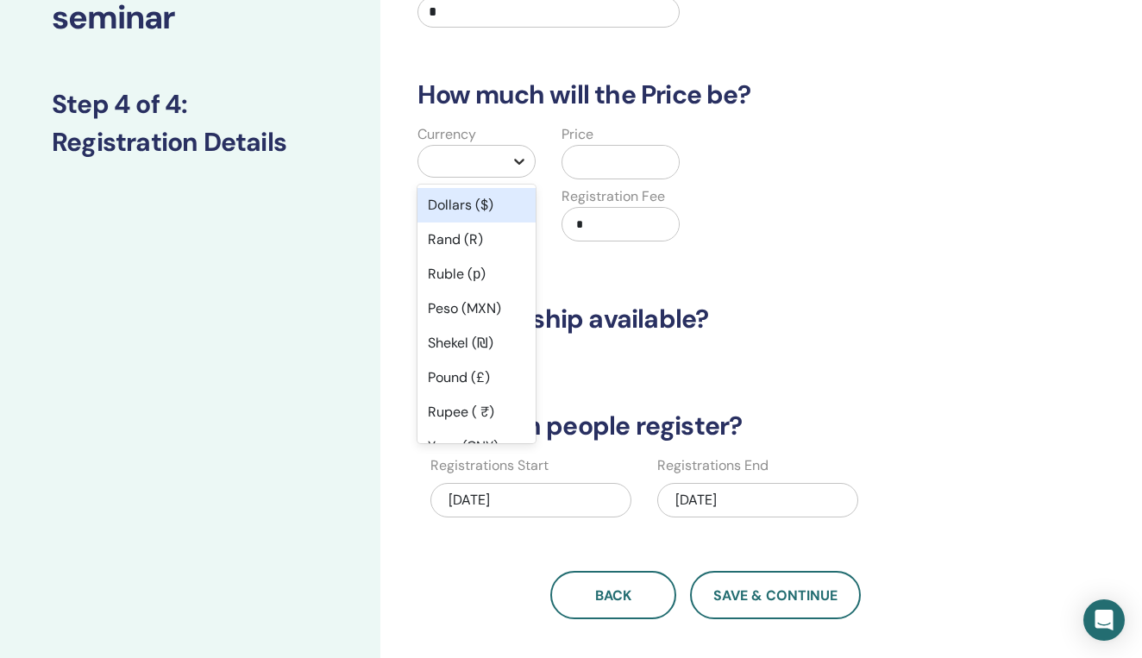
click at [517, 161] on icon at bounding box center [519, 162] width 10 height 6
click at [474, 414] on div "Rupee ( ₹)" at bounding box center [476, 412] width 118 height 34
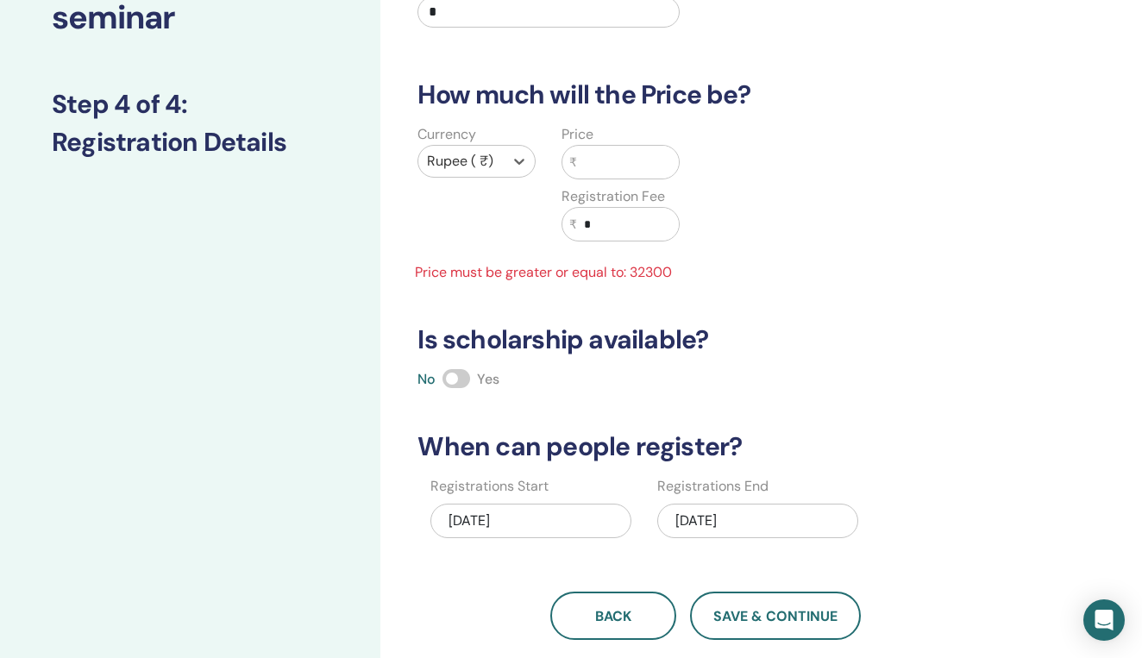
click at [615, 163] on input "text" at bounding box center [628, 162] width 102 height 33
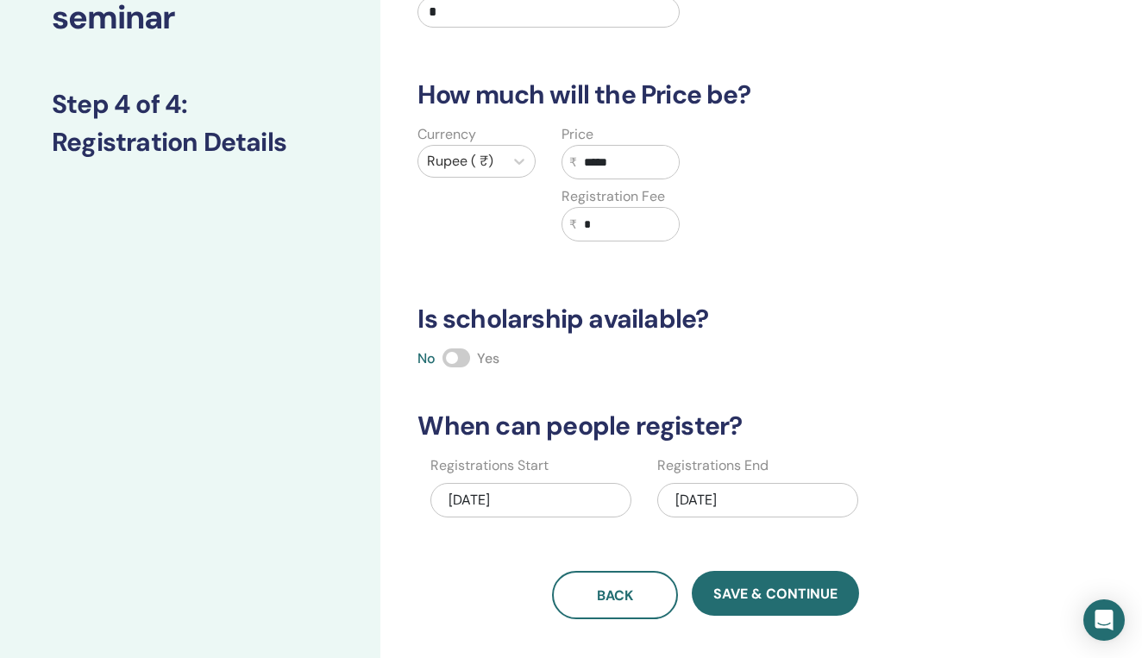
type input "*****"
click at [827, 333] on h3 "Is scholarship available?" at bounding box center [705, 319] width 596 height 31
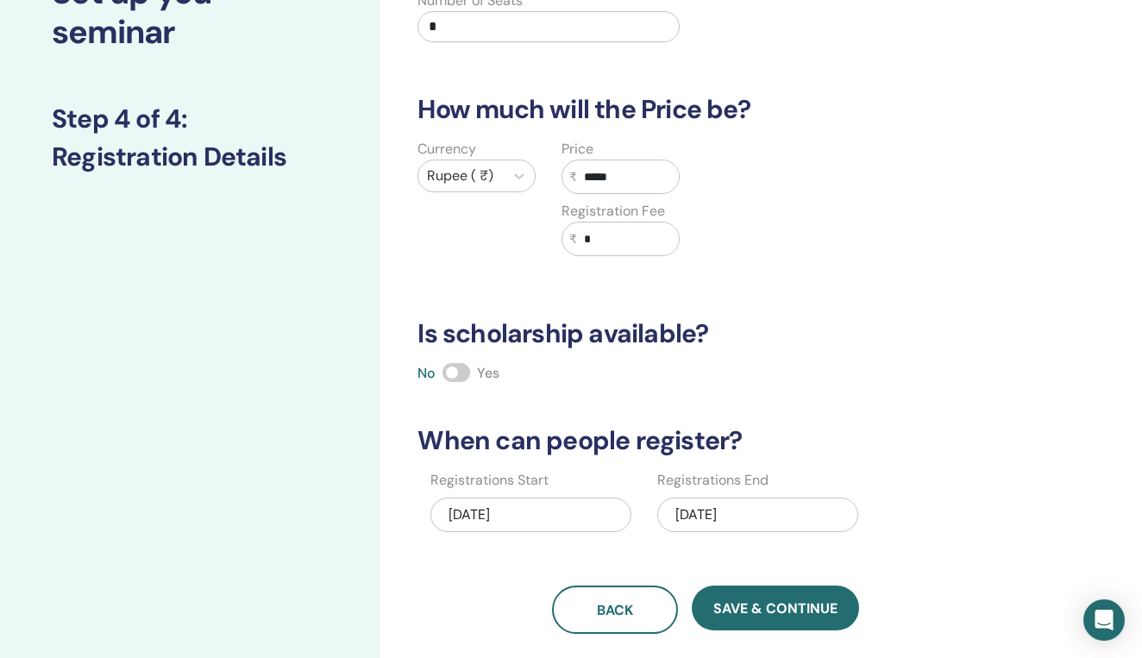
scroll to position [246, 0]
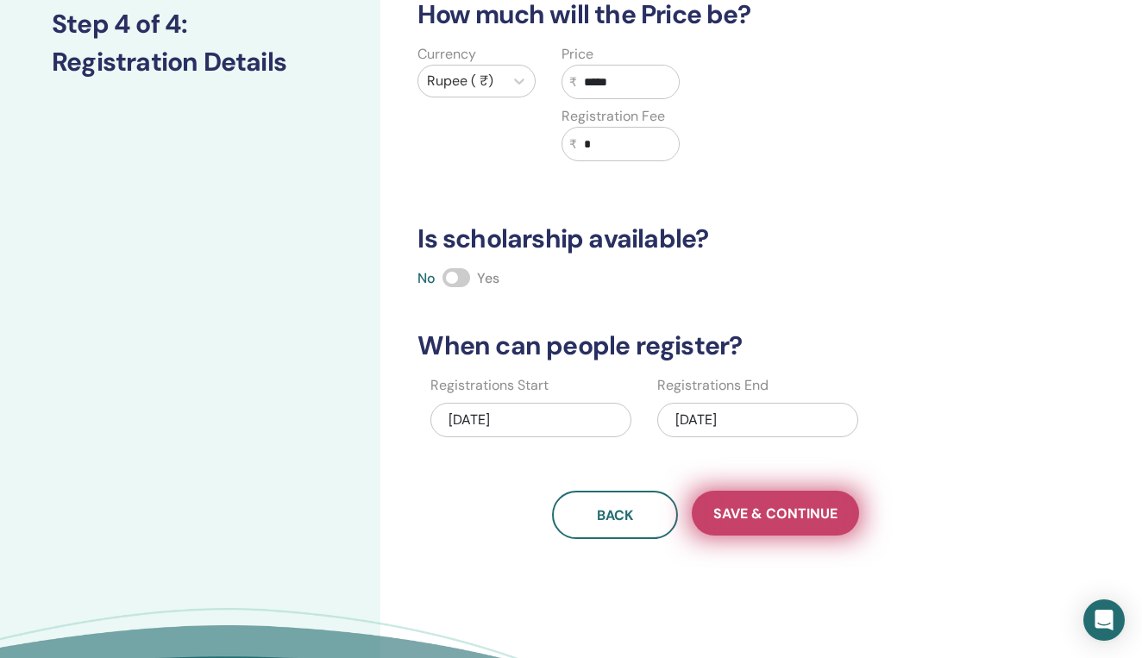
click at [796, 520] on span "Save & Continue" at bounding box center [775, 513] width 124 height 18
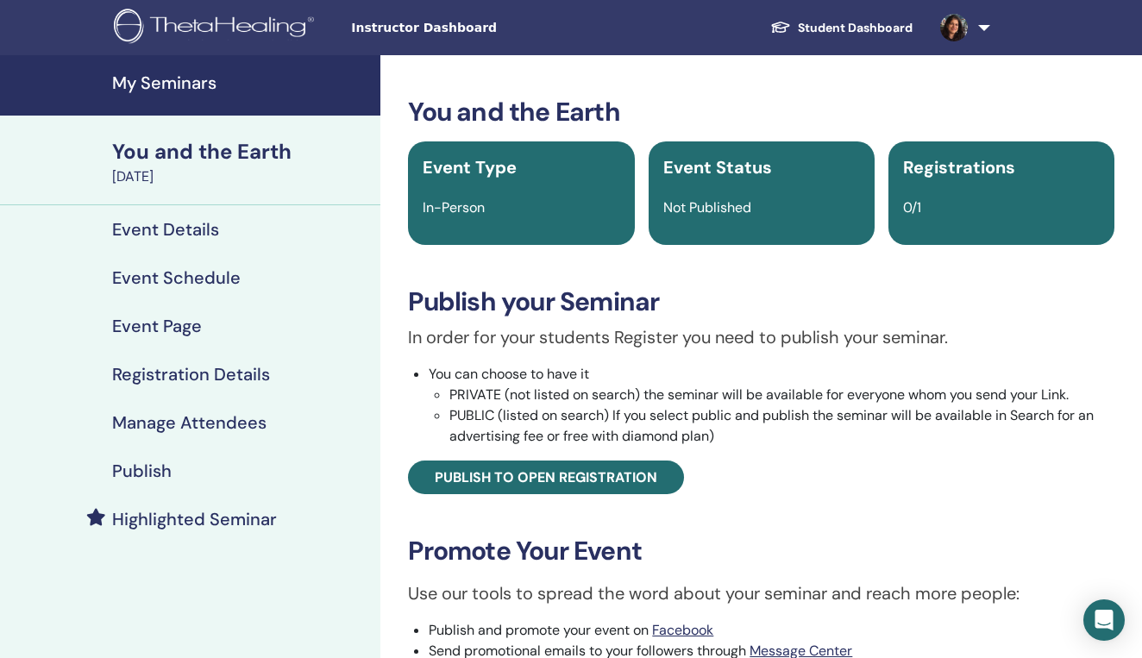
click at [876, 525] on div "You and the Earth Event Type In-Person Event Status Not Published Registrations…" at bounding box center [761, 473] width 741 height 753
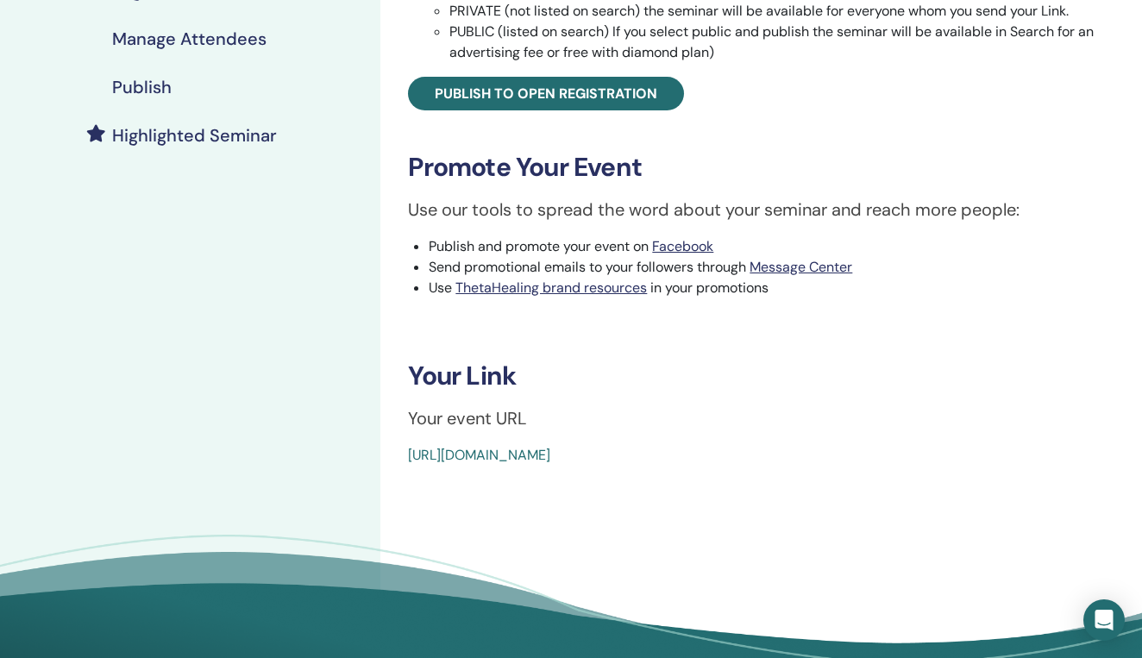
scroll to position [429, 0]
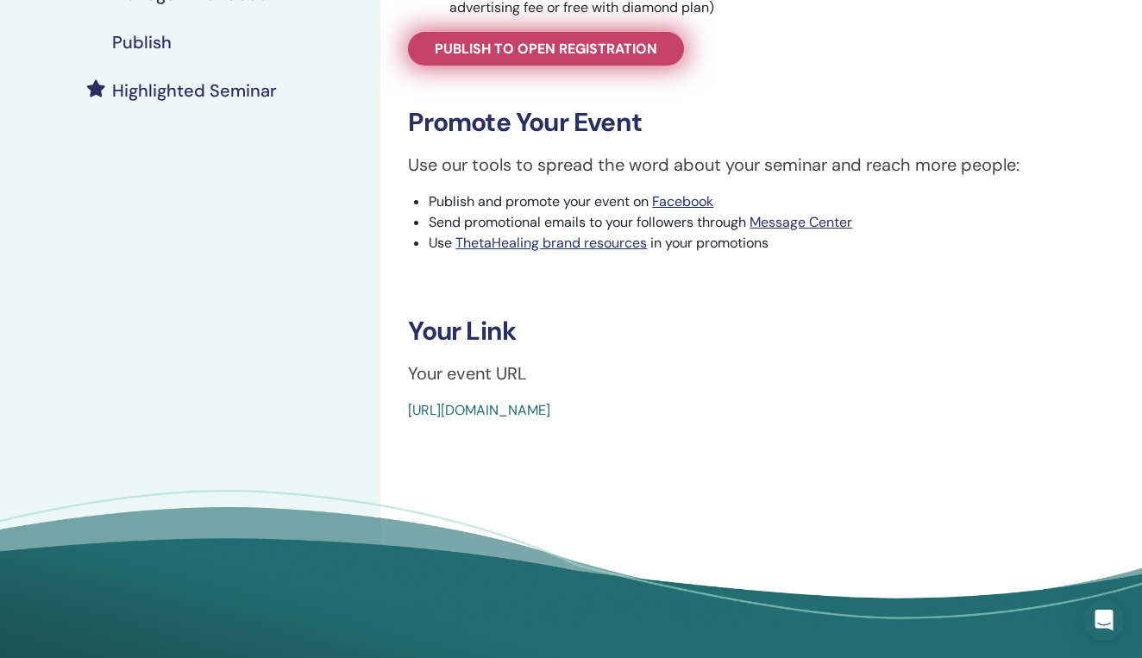
click at [547, 46] on span "Publish to open registration" at bounding box center [546, 49] width 222 height 18
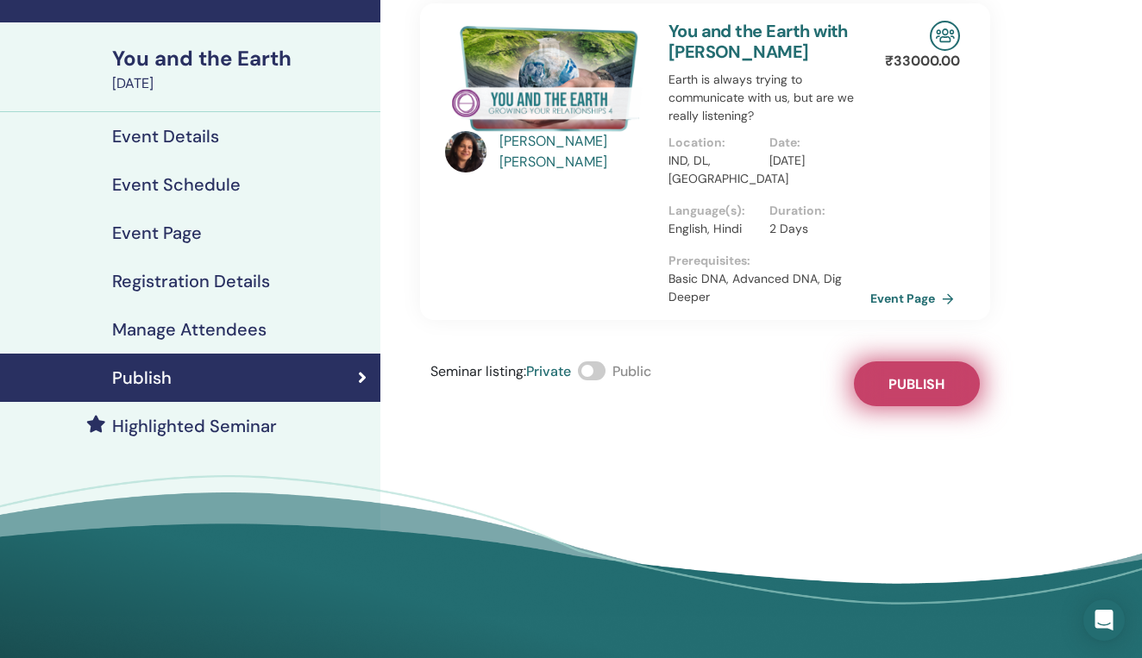
scroll to position [73, 0]
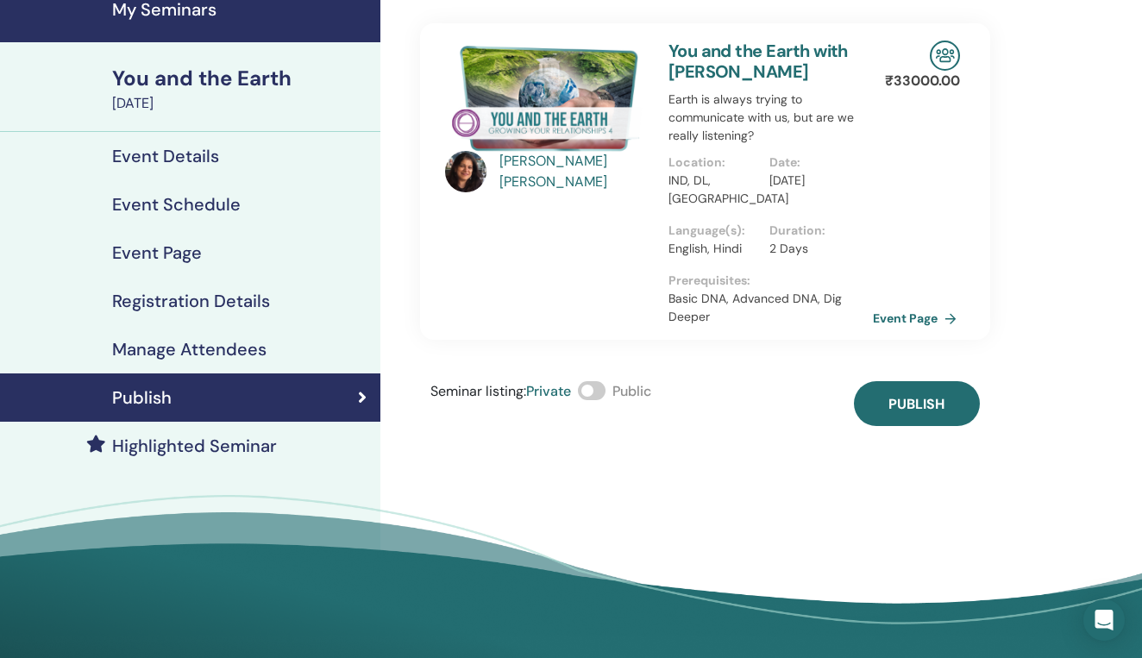
click at [913, 318] on link "Event Page" at bounding box center [918, 318] width 91 height 26
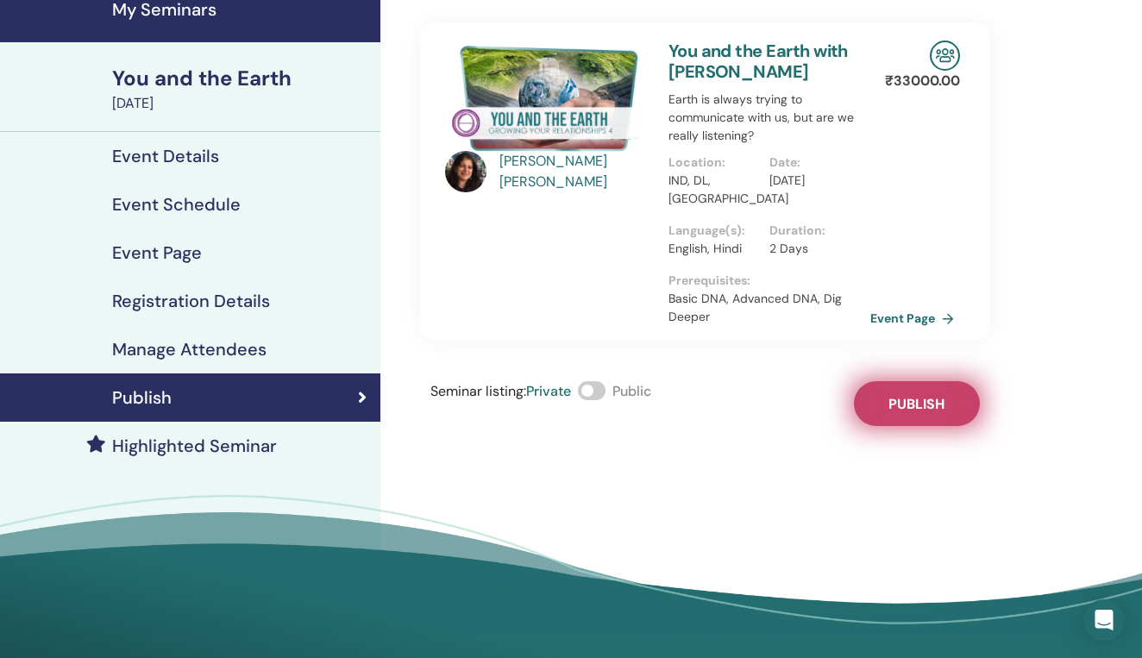
click at [913, 410] on span "Publish" at bounding box center [916, 404] width 56 height 18
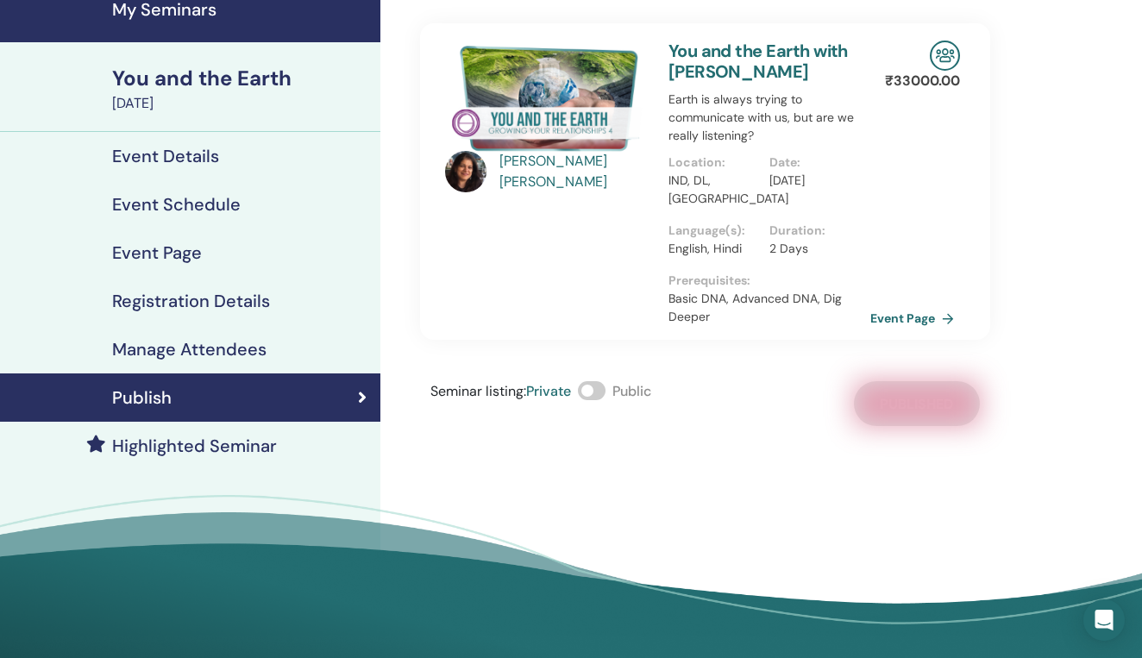
click at [180, 154] on h4 "Event Details" at bounding box center [165, 156] width 107 height 21
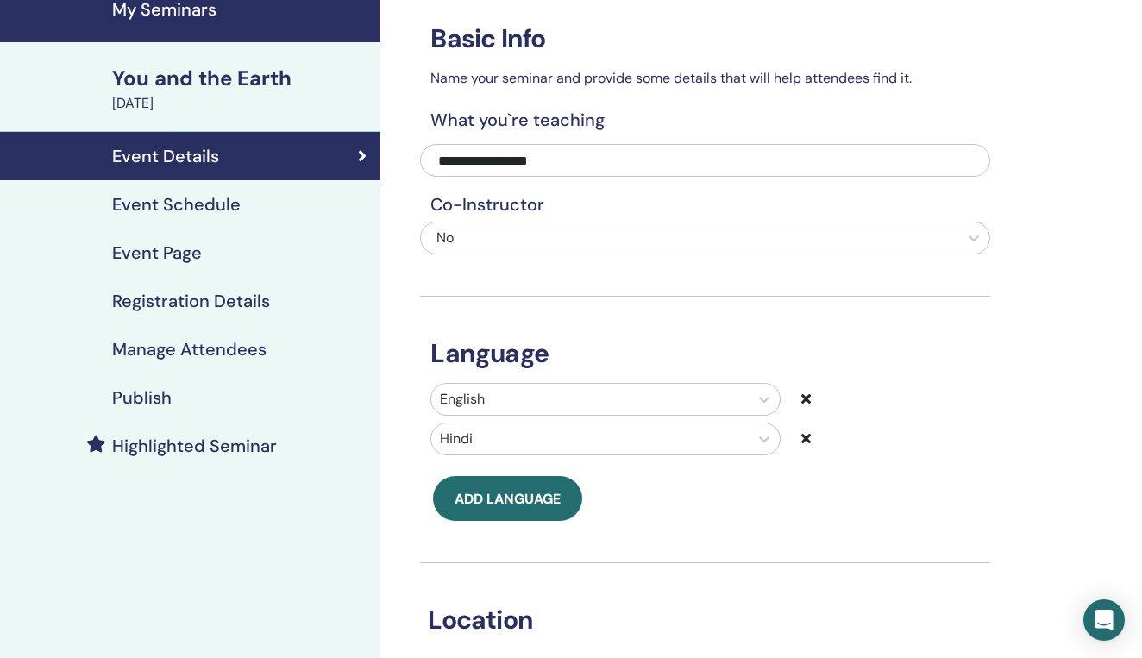
click at [211, 79] on div "You and the Earth" at bounding box center [241, 78] width 258 height 29
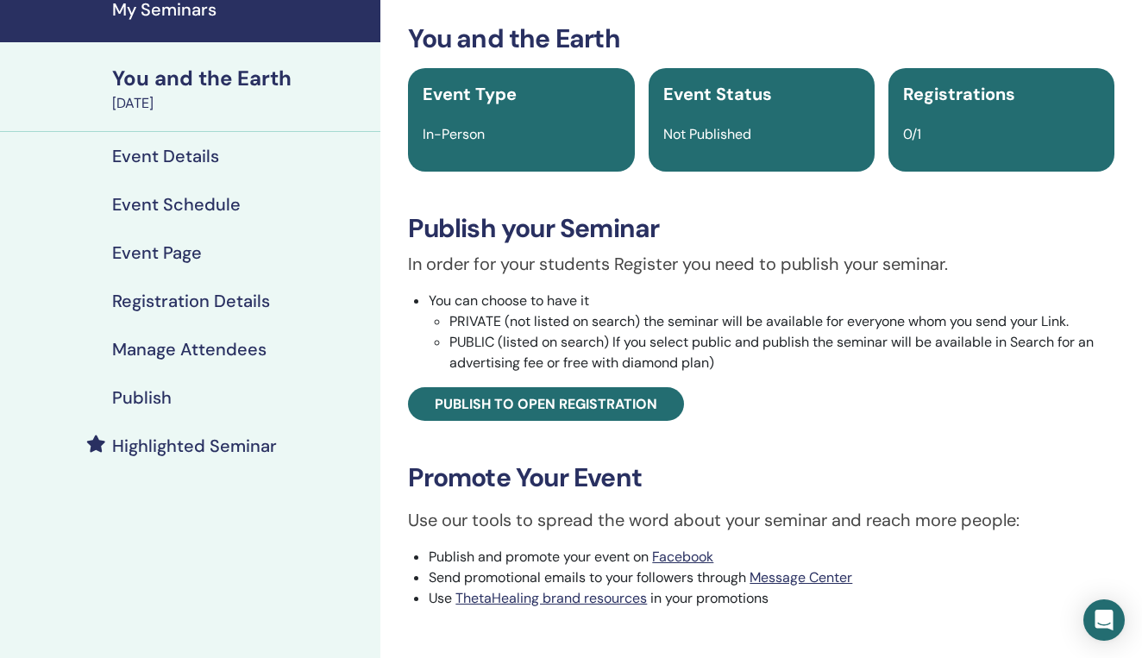
click at [901, 415] on div "In order for your students Register you need to publish your seminar. You can c…" at bounding box center [761, 336] width 732 height 170
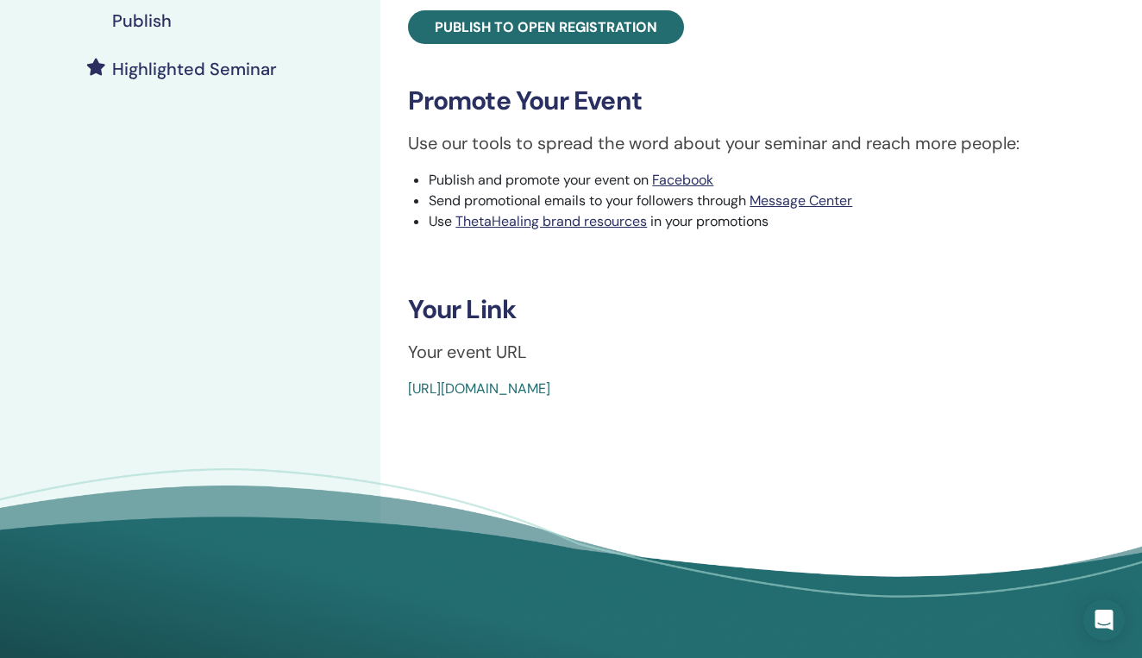
scroll to position [451, 0]
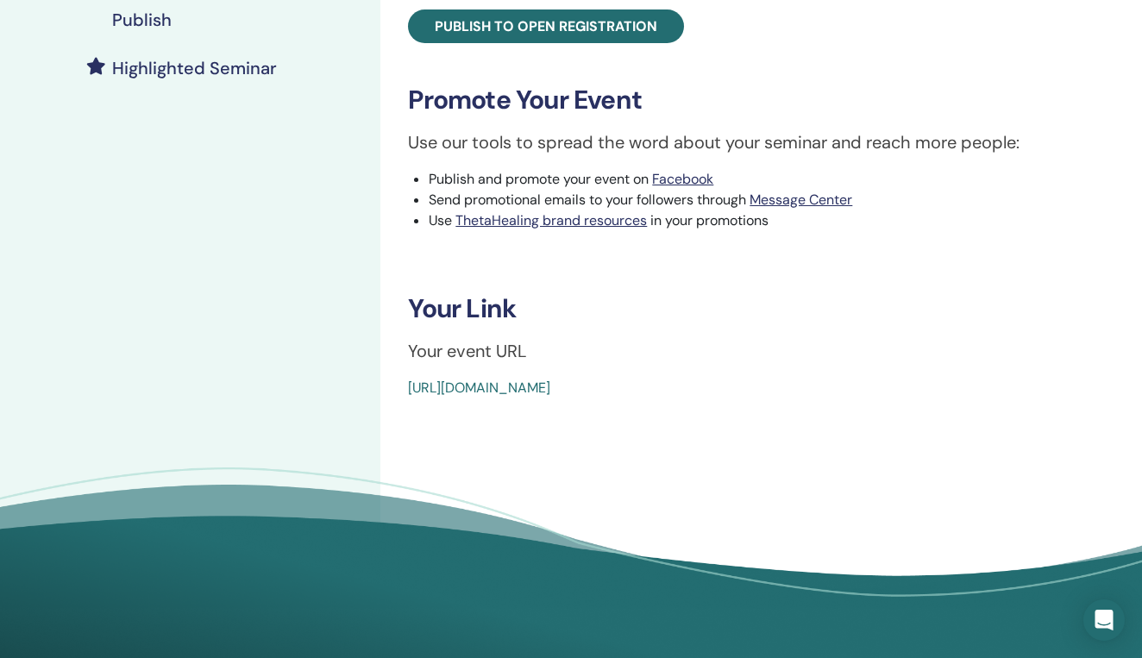
drag, startPoint x: 795, startPoint y: 389, endPoint x: 406, endPoint y: 385, distance: 388.9
click at [406, 385] on div "You and the Earth Event Type In-Person Event Status Not Published Registrations…" at bounding box center [761, 22] width 741 height 753
copy link "[URL][DOMAIN_NAME]"
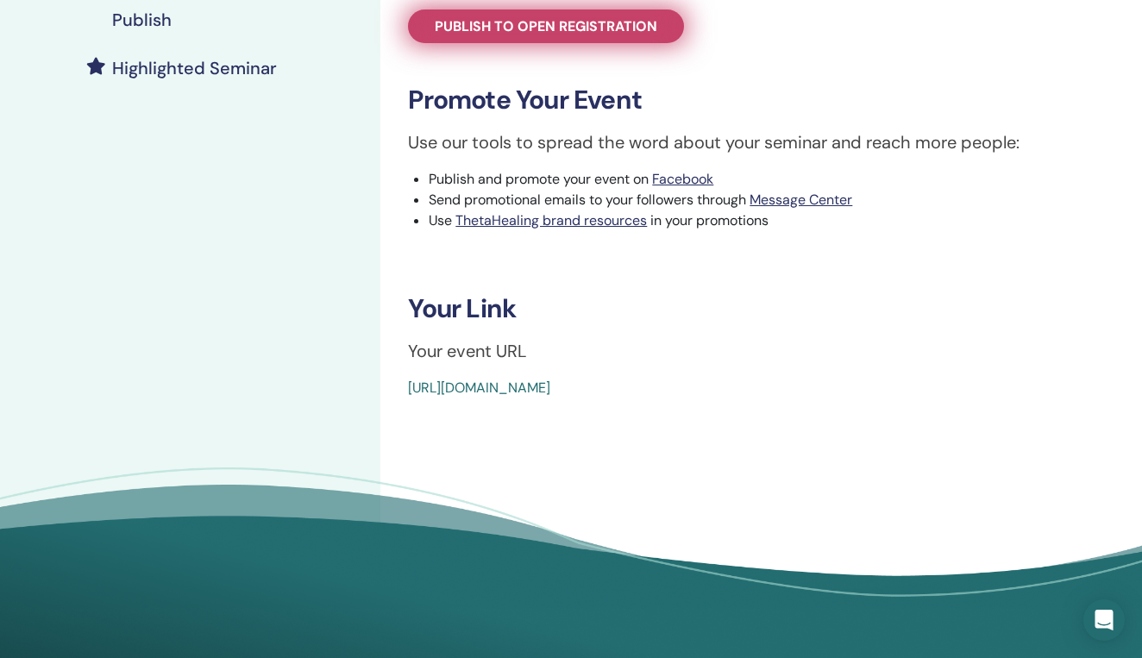
click at [544, 22] on span "Publish to open registration" at bounding box center [546, 26] width 222 height 18
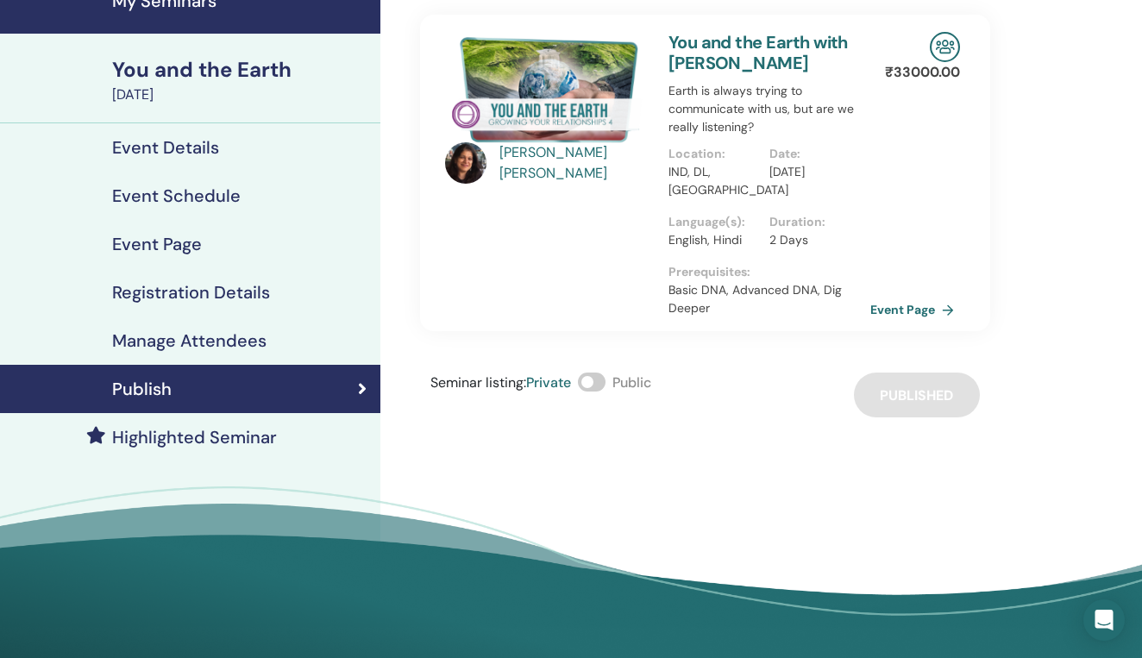
scroll to position [54, 0]
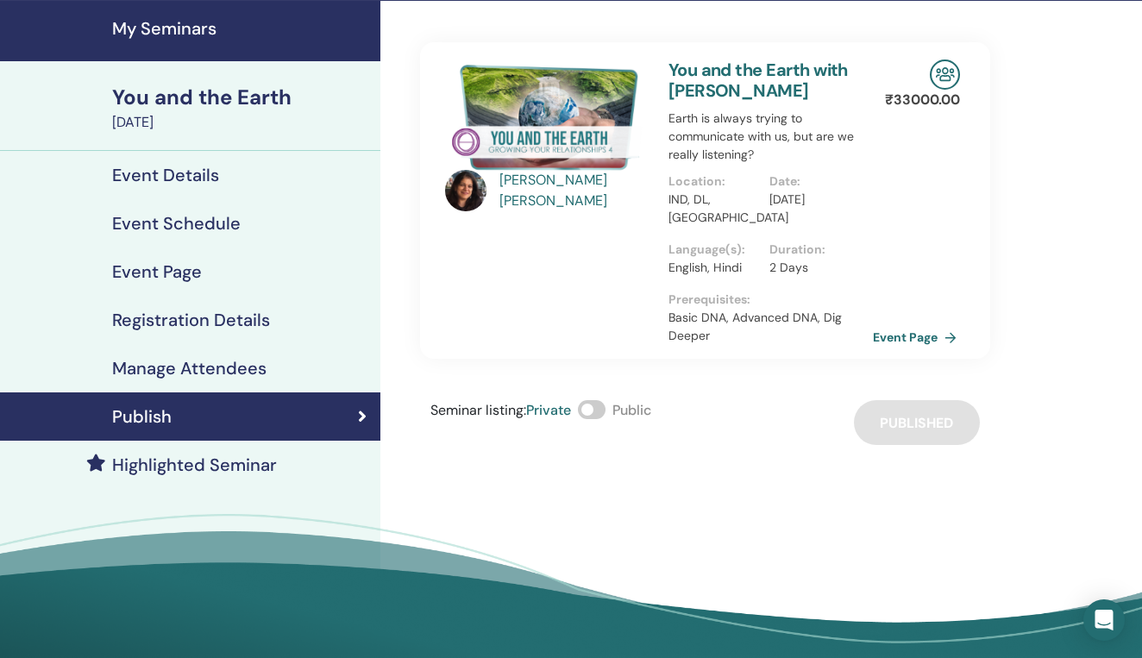
click at [923, 341] on link "Event Page" at bounding box center [918, 337] width 91 height 26
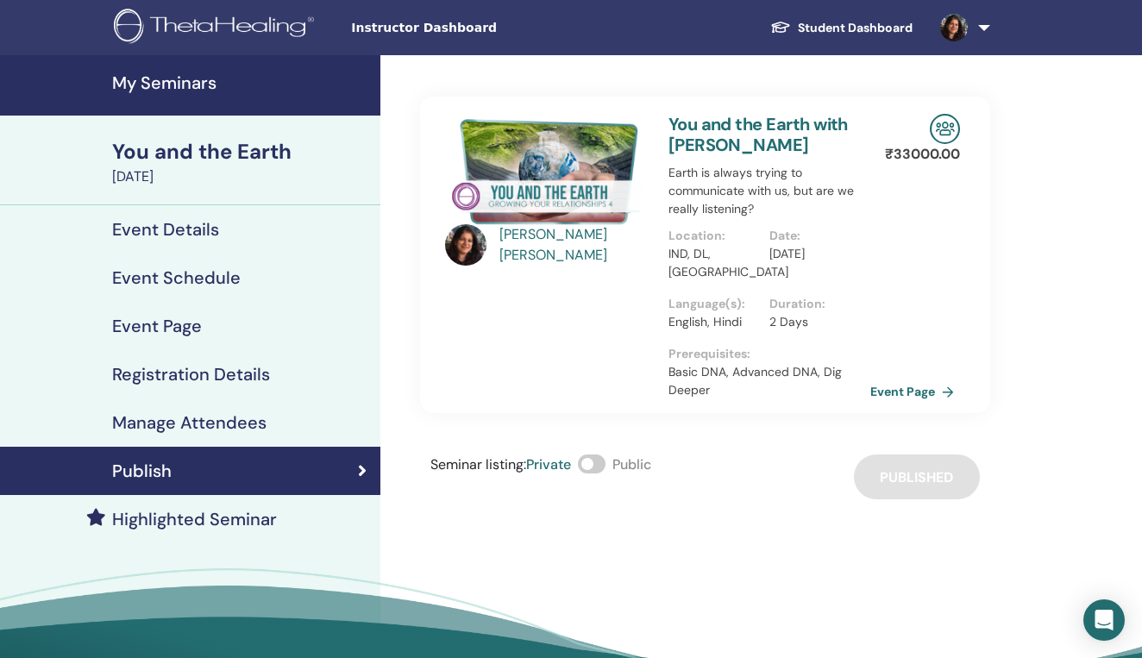
scroll to position [0, 0]
click at [918, 473] on div "Seminar listing : Private Public Published" at bounding box center [705, 476] width 570 height 45
click at [903, 391] on link "Event Page" at bounding box center [918, 392] width 91 height 26
click at [169, 228] on h4 "Event Details" at bounding box center [165, 229] width 107 height 21
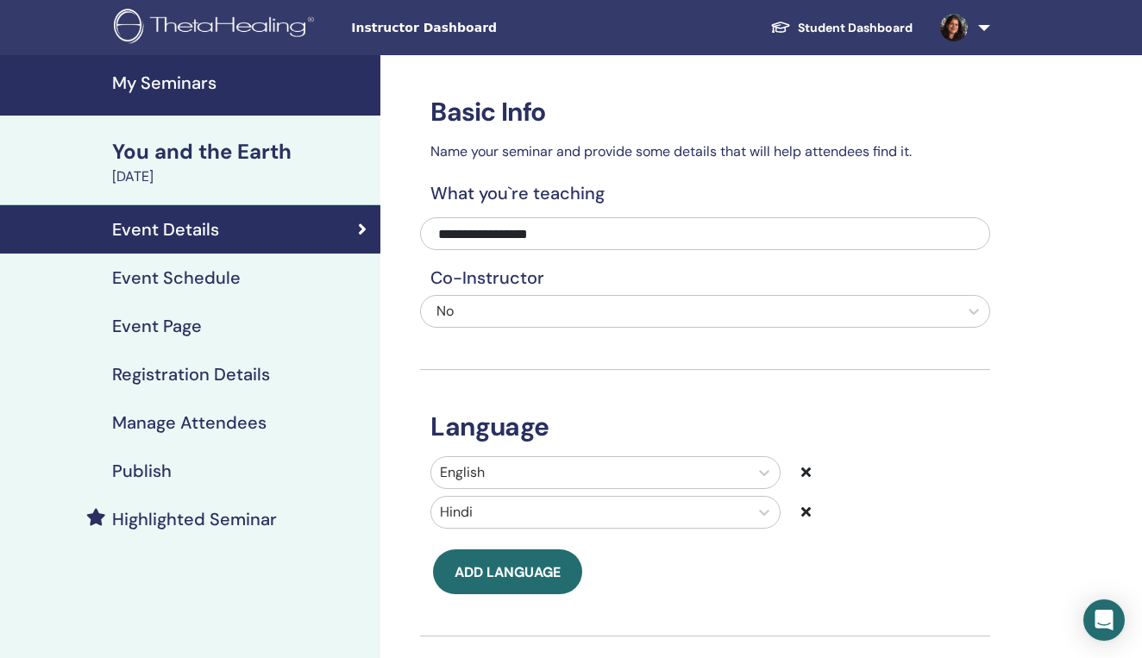
click at [194, 272] on h4 "Event Schedule" at bounding box center [176, 277] width 128 height 21
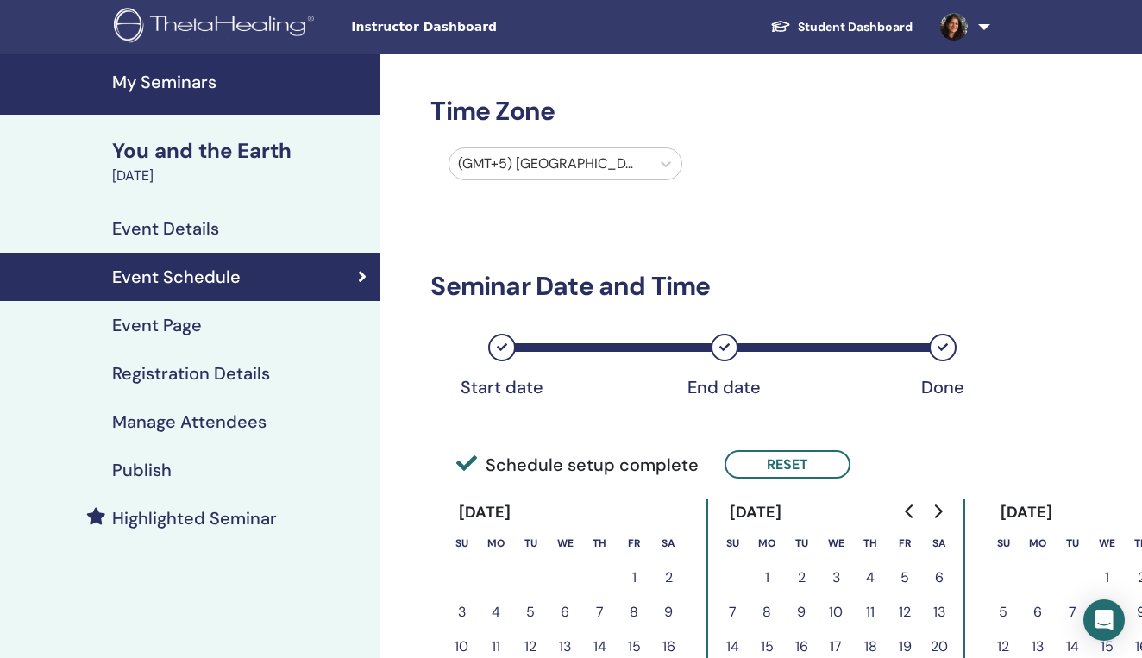
scroll to position [-2, 0]
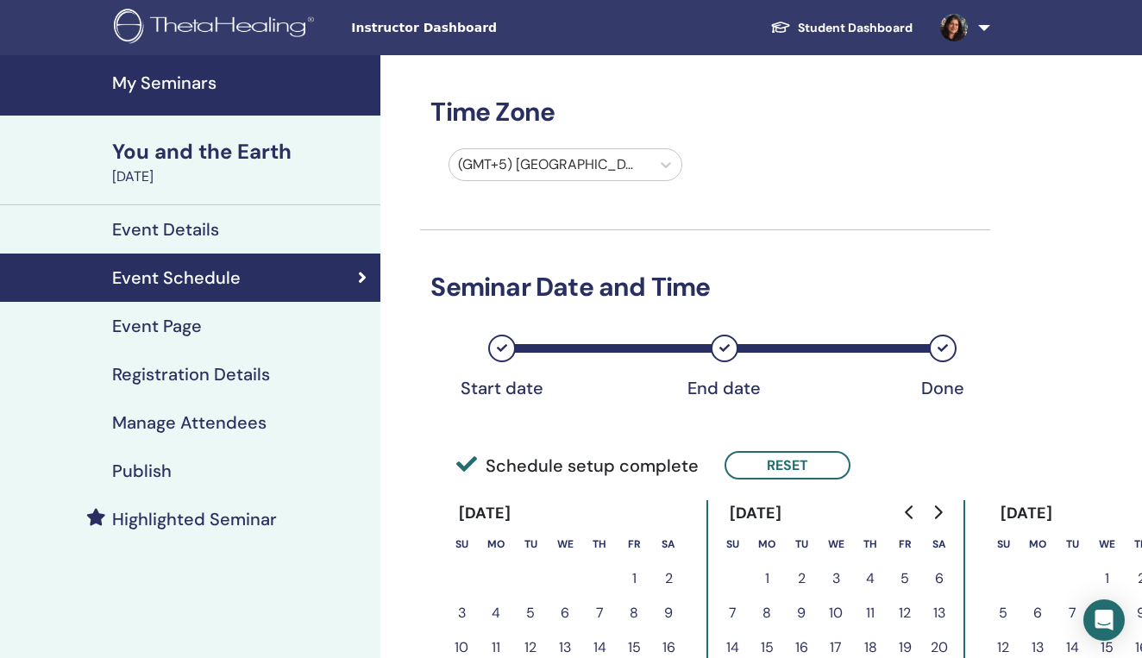
click at [172, 329] on h4 "Event Page" at bounding box center [157, 326] width 90 height 21
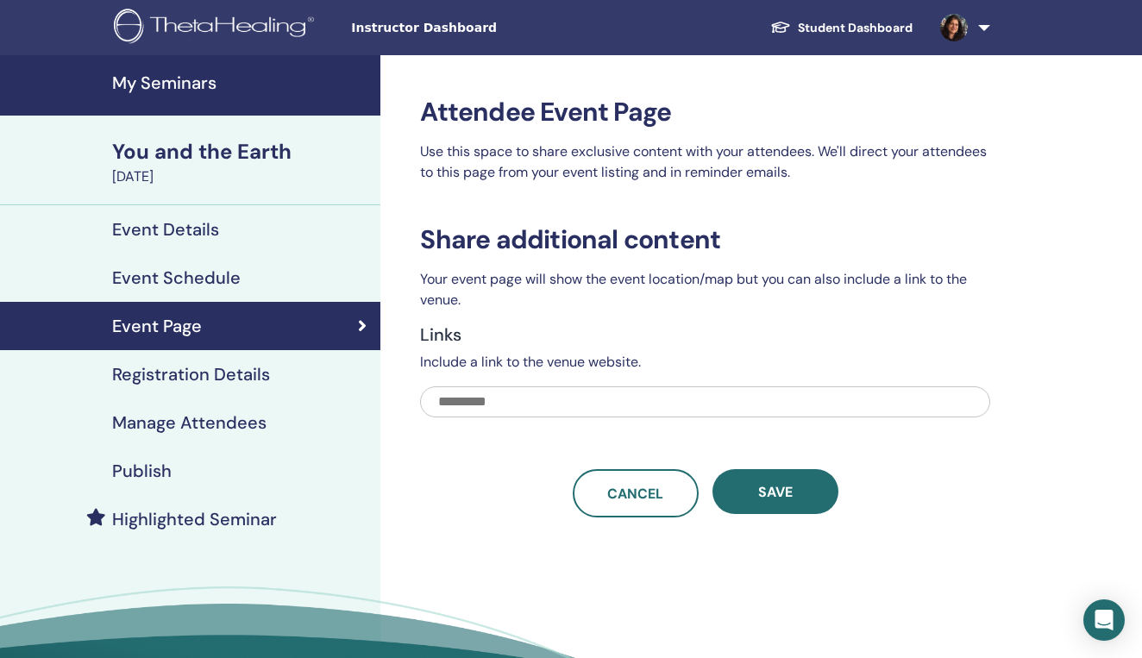
click at [198, 378] on h4 "Registration Details" at bounding box center [191, 374] width 158 height 21
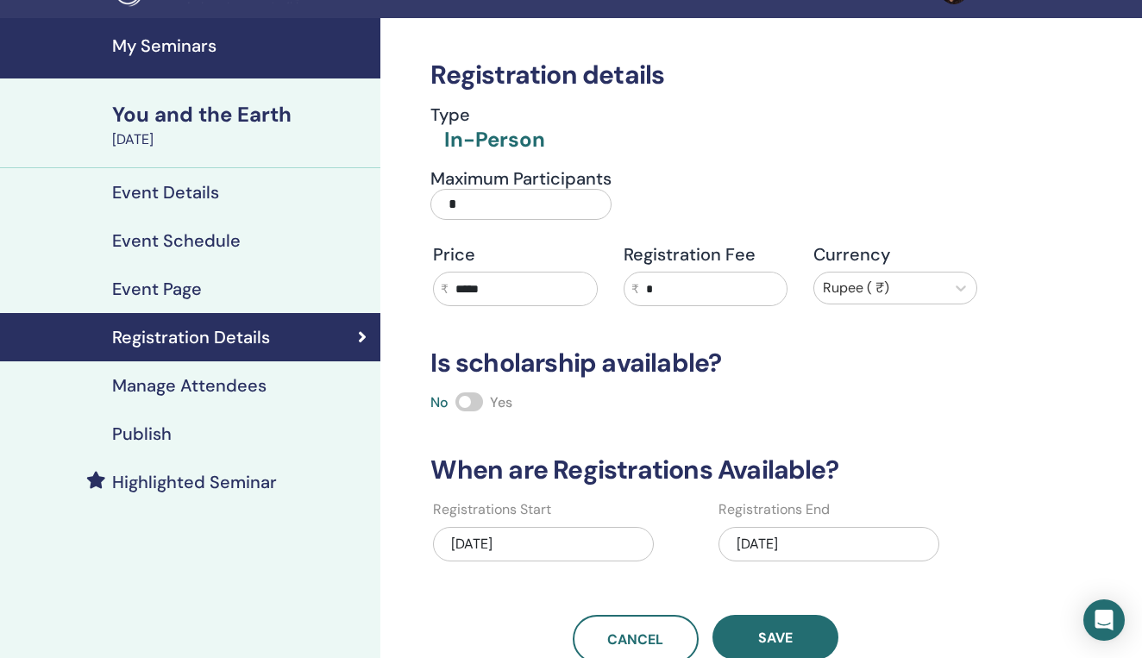
scroll to position [34, 0]
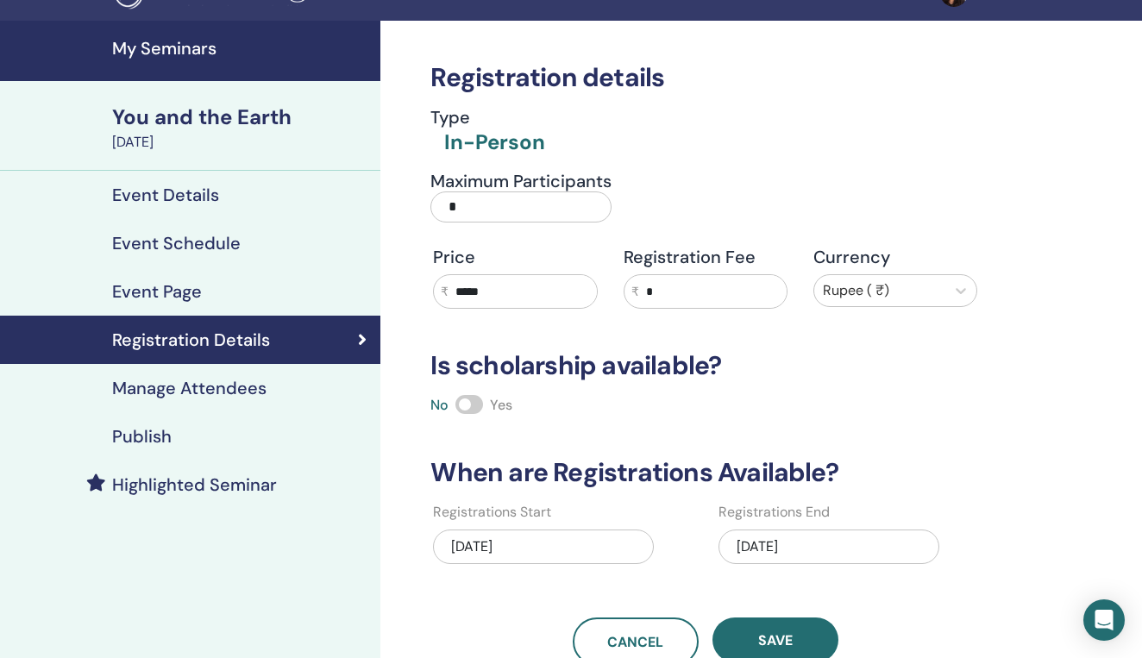
click at [250, 385] on h4 "Manage Attendees" at bounding box center [189, 388] width 154 height 21
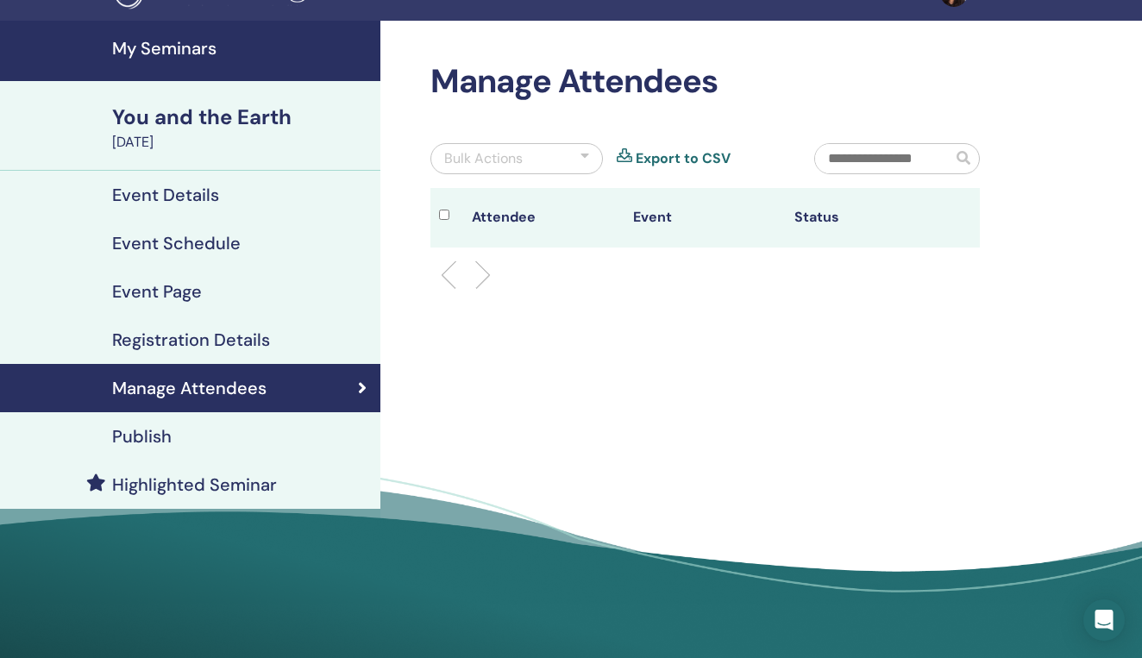
click at [161, 341] on h4 "Registration Details" at bounding box center [191, 339] width 158 height 21
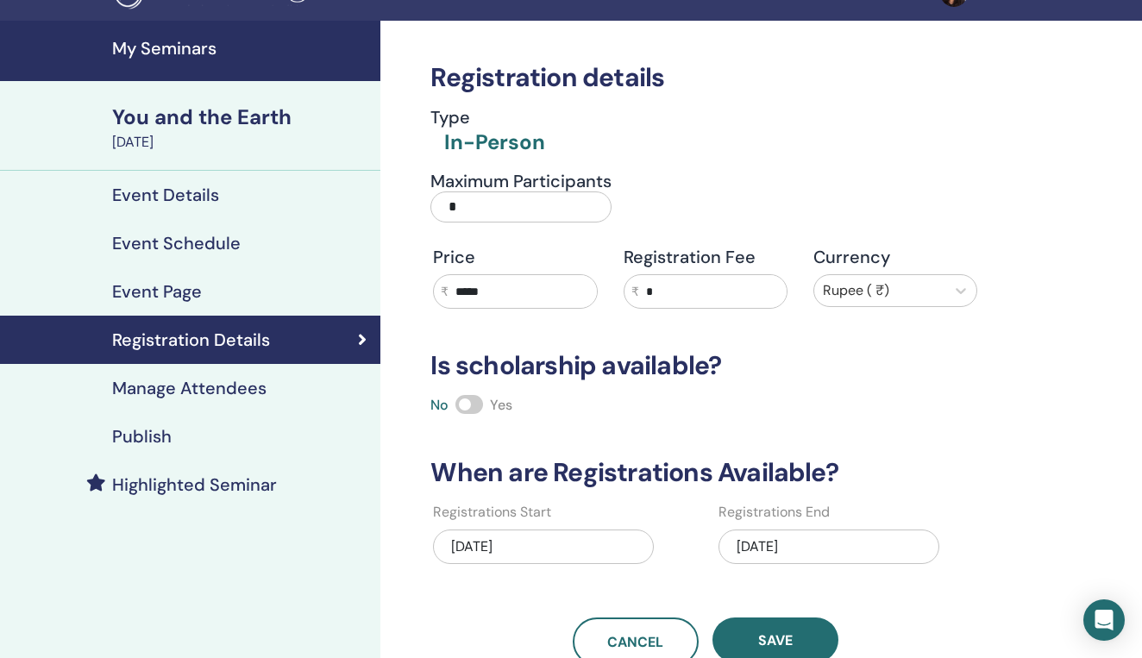
click at [154, 437] on h4 "Publish" at bounding box center [142, 436] width 60 height 21
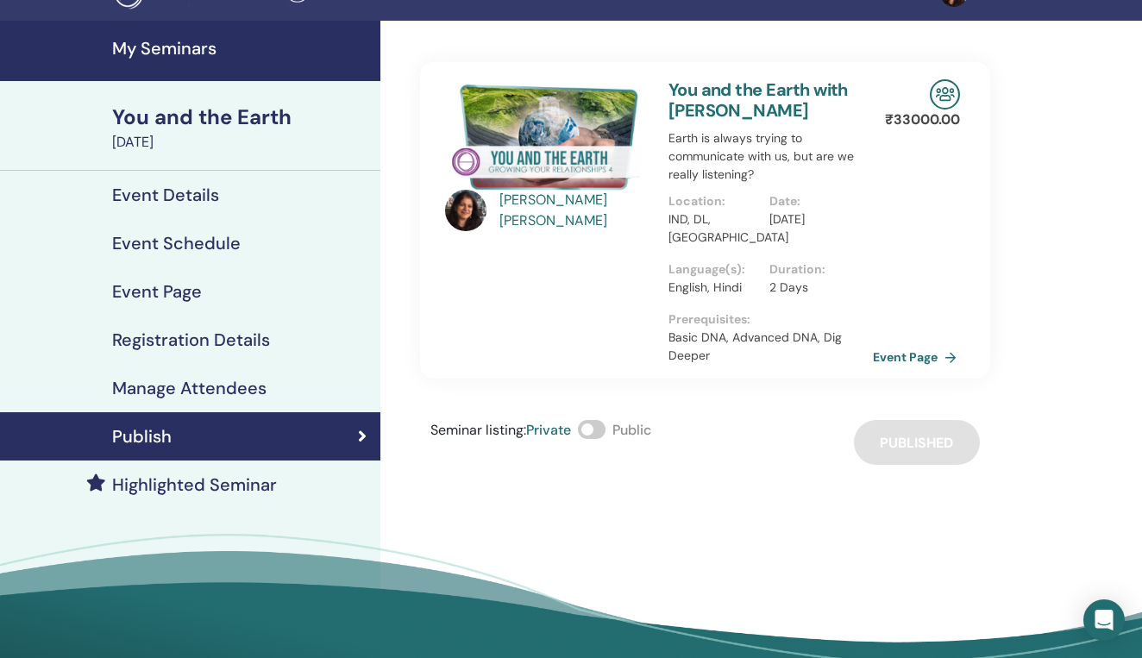
click at [890, 357] on link "Event Page" at bounding box center [918, 357] width 91 height 26
click at [204, 193] on h4 "Event Details" at bounding box center [165, 195] width 107 height 21
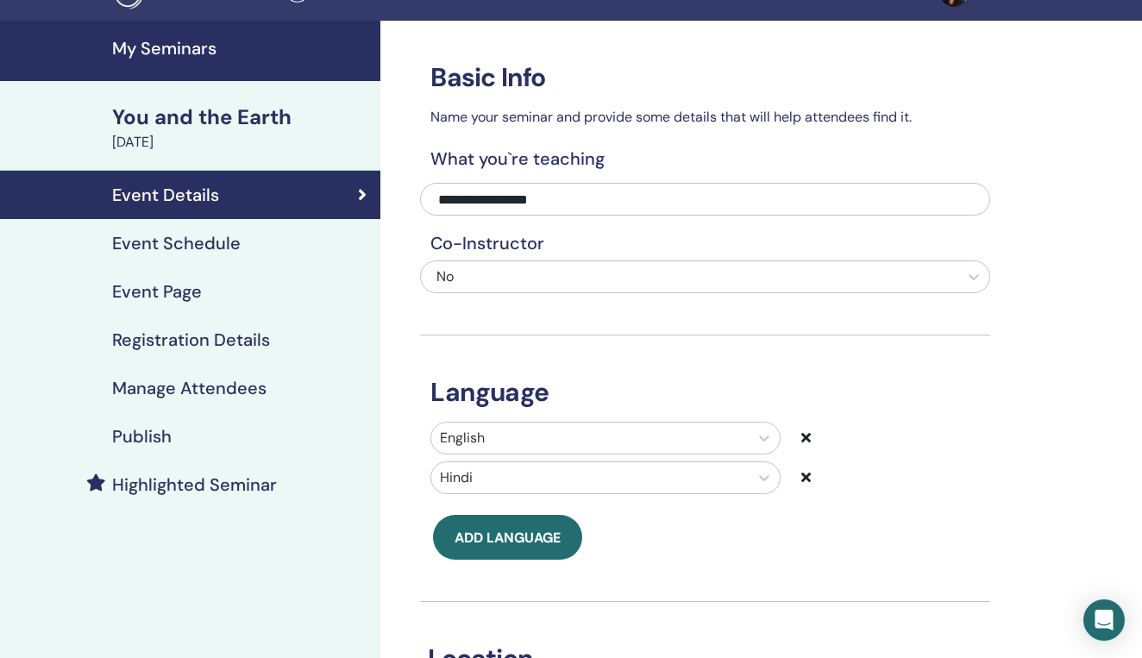
click at [193, 119] on div "You and the Earth" at bounding box center [241, 117] width 258 height 29
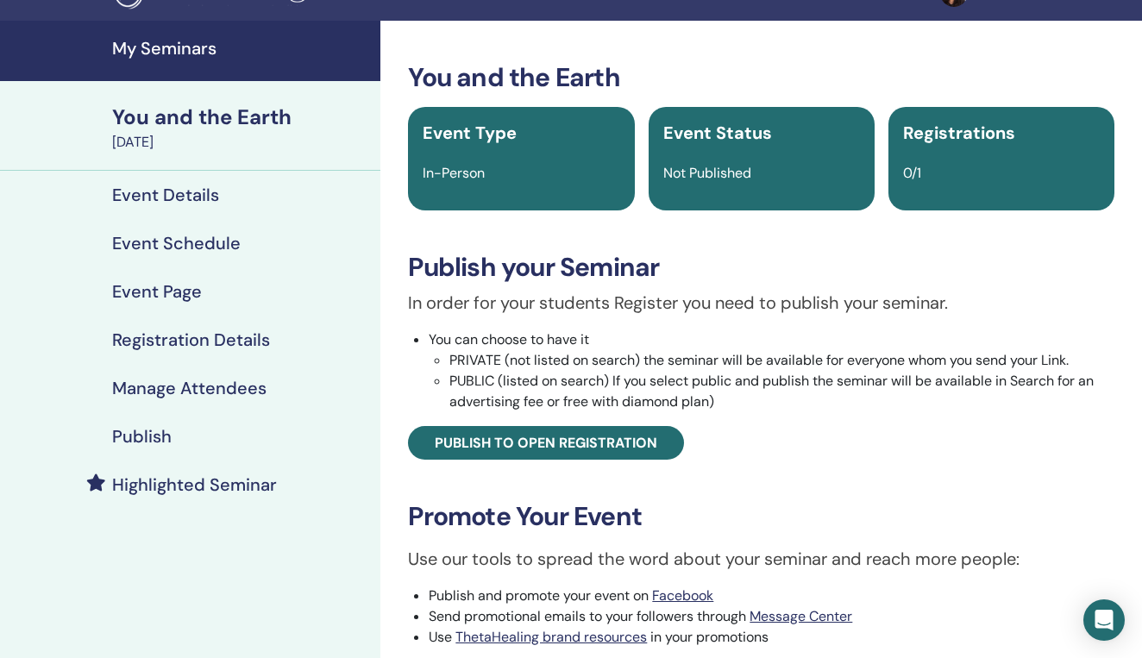
click at [164, 442] on h4 "Publish" at bounding box center [142, 436] width 60 height 21
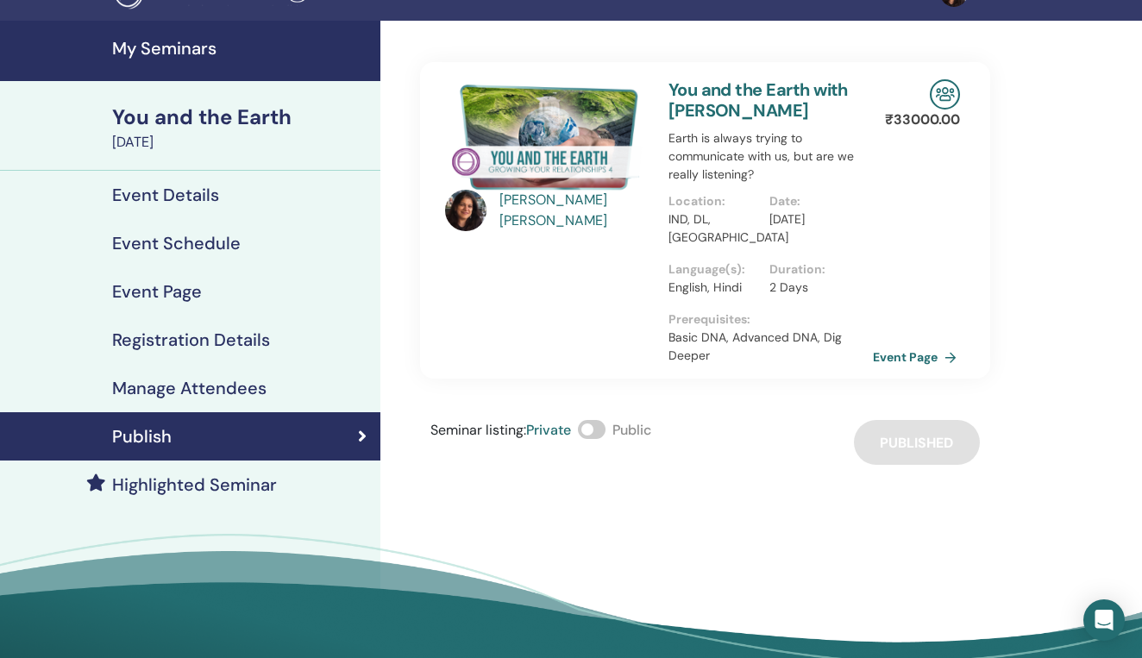
click at [922, 358] on link "Event Page" at bounding box center [918, 357] width 91 height 26
click at [592, 433] on span at bounding box center [592, 429] width 28 height 19
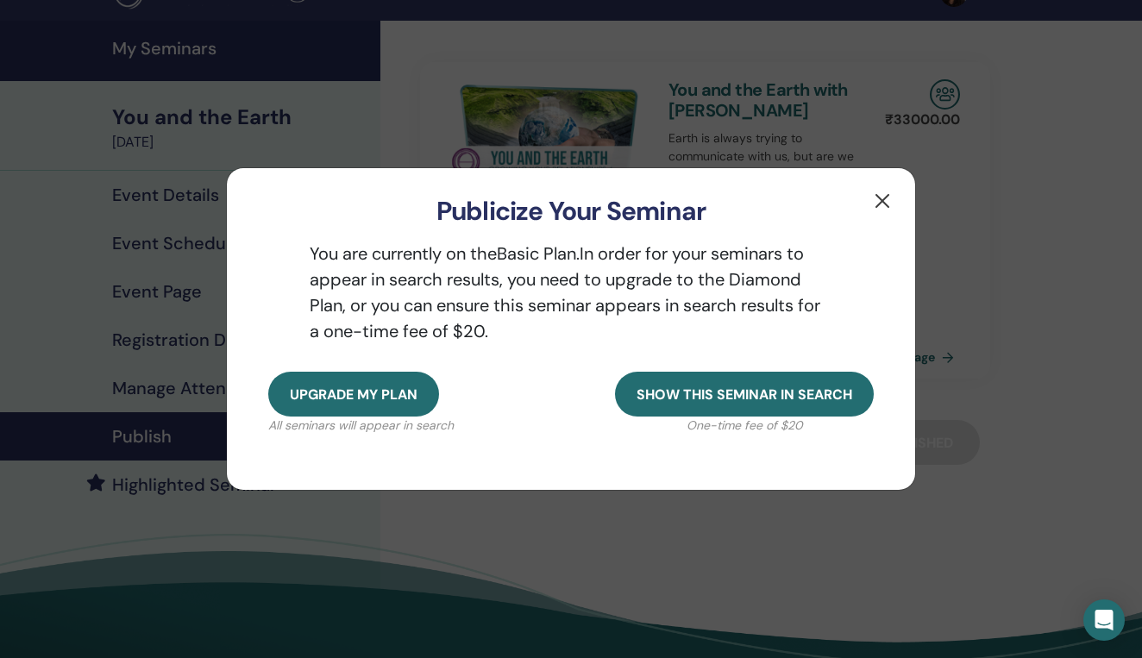
click at [879, 199] on button "button" at bounding box center [882, 201] width 28 height 28
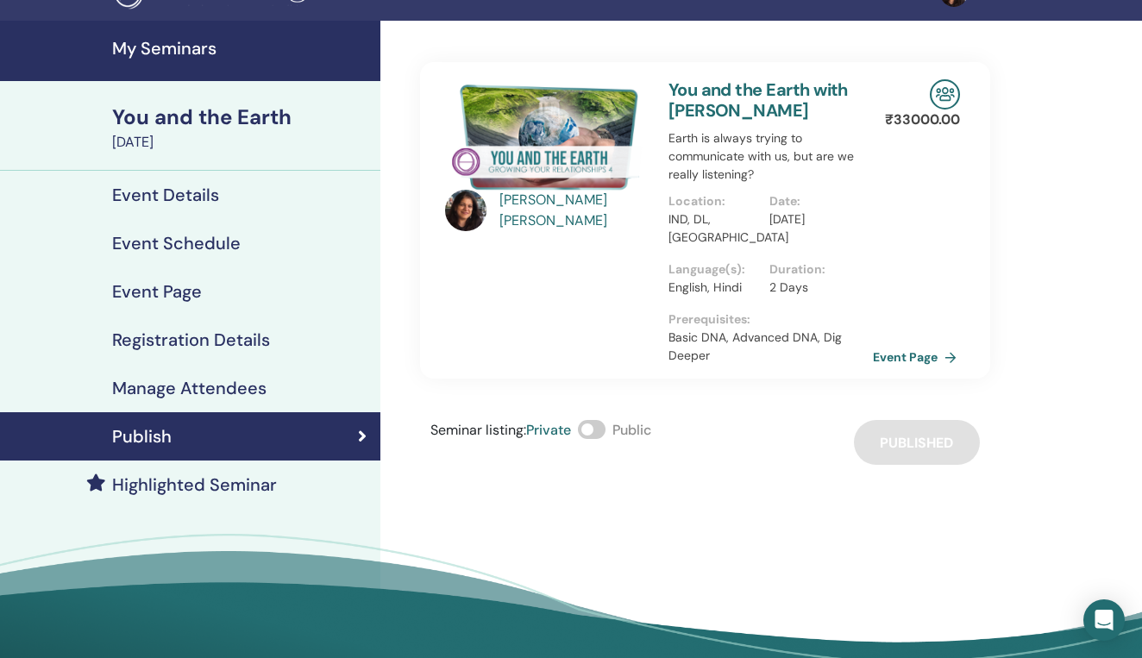
click at [916, 354] on link "Event Page" at bounding box center [918, 357] width 91 height 26
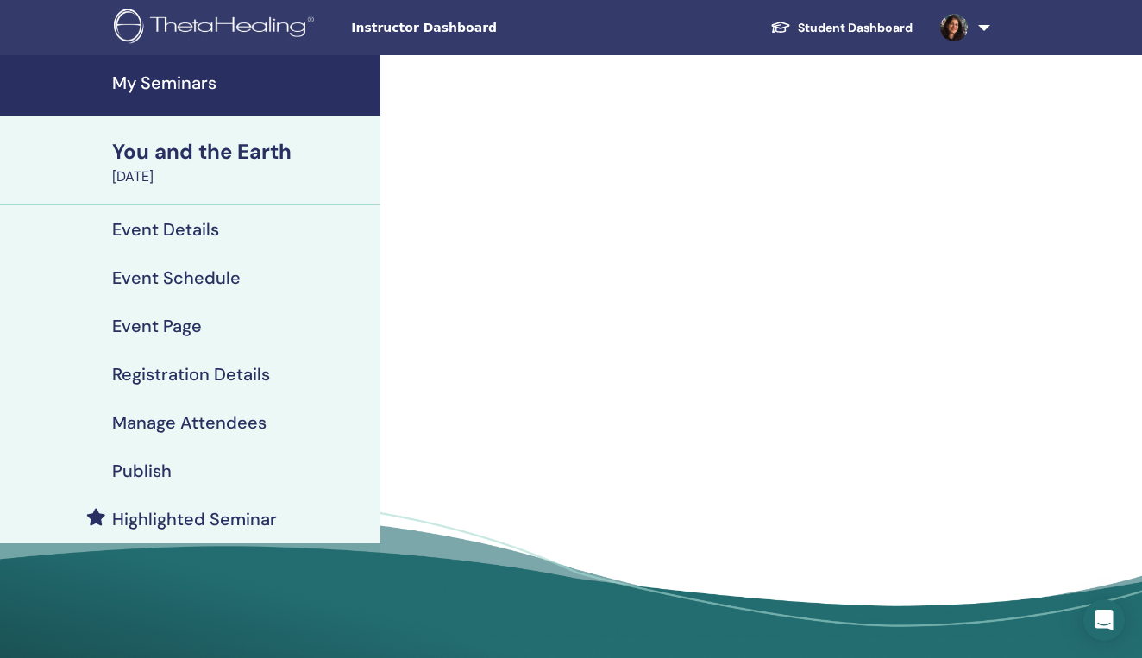
scroll to position [34, 0]
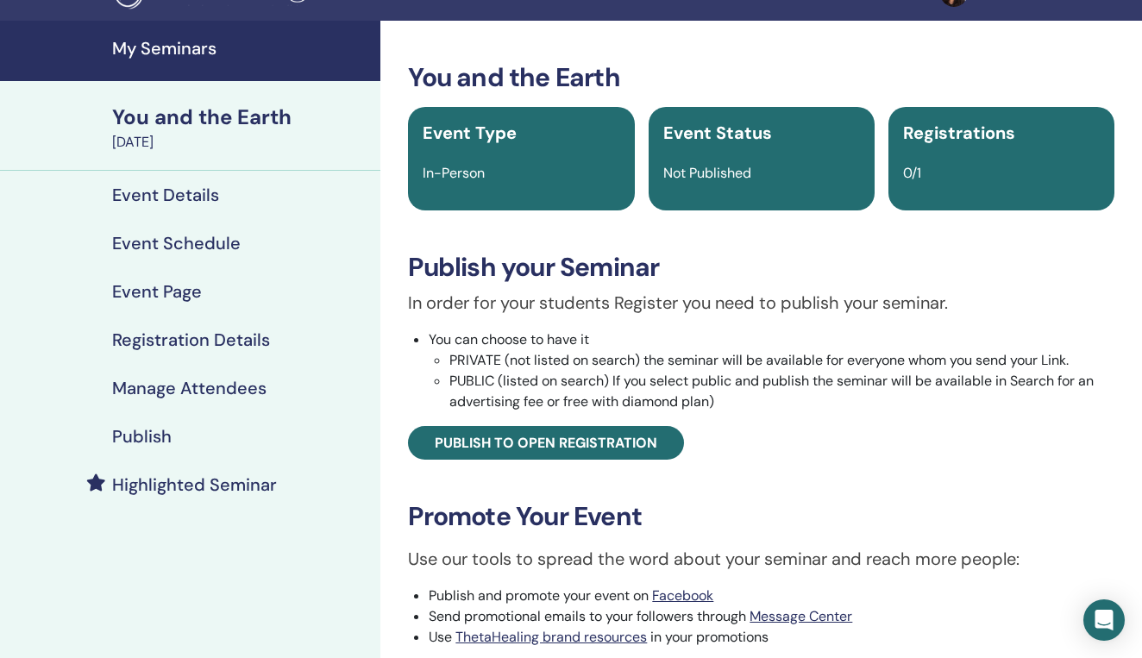
click at [851, 426] on div "In order for your students Register you need to publish your seminar. You can c…" at bounding box center [761, 375] width 732 height 170
